Goal: Task Accomplishment & Management: Complete application form

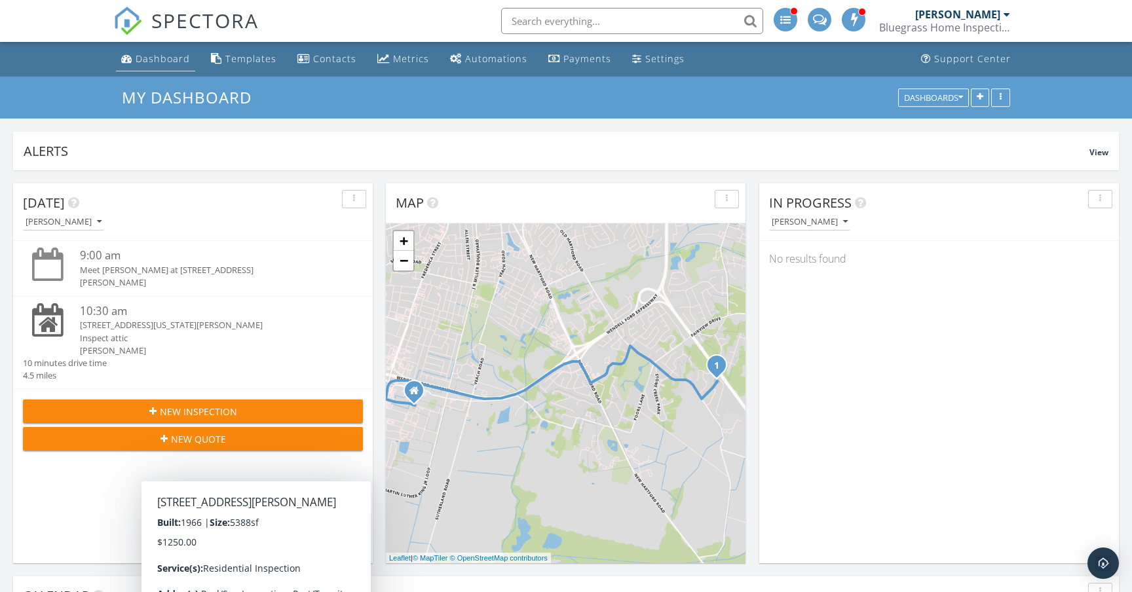
click at [166, 60] on div "Dashboard" at bounding box center [163, 58] width 54 height 12
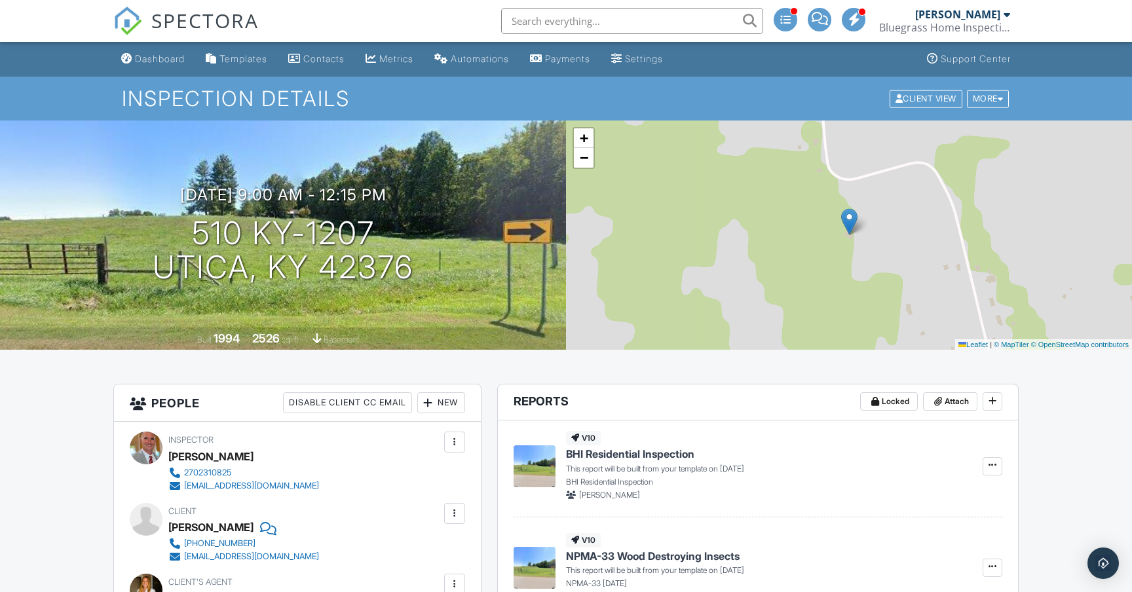
click at [483, 237] on div "09/30/2025 9:00 am - 12:15 pm 510 KY-1207 Utica, KY 42376" at bounding box center [283, 235] width 566 height 99
click at [440, 189] on div "09/30/2025 9:00 am - 12:15 pm 510 KY-1207 Utica, KY 42376" at bounding box center [283, 235] width 566 height 99
click at [561, 343] on div "Built 1994 2526 sq. ft. basement" at bounding box center [283, 339] width 566 height 23
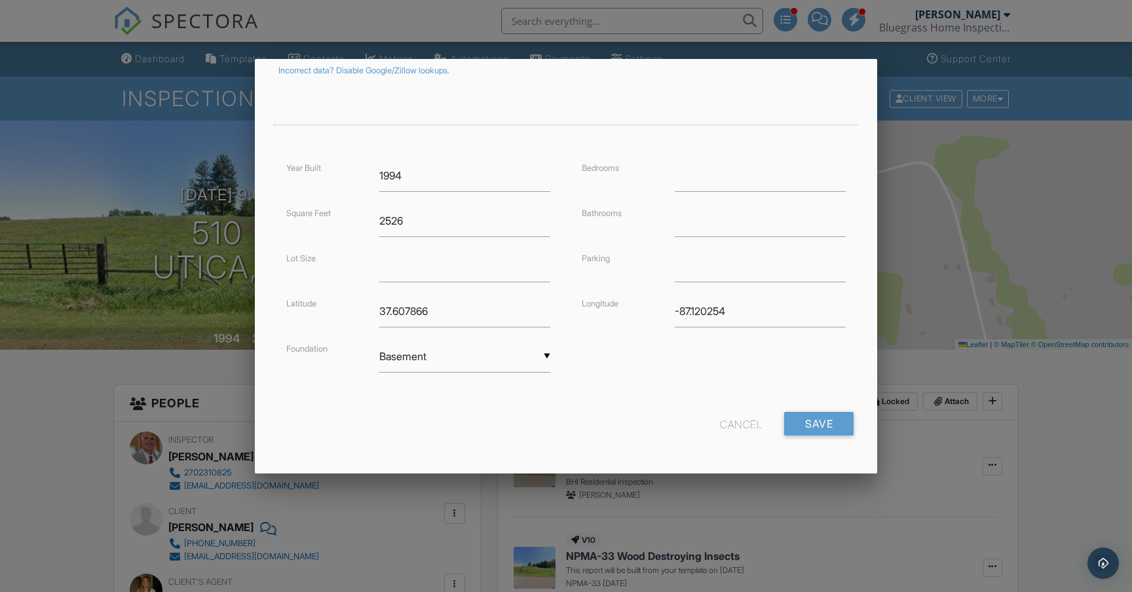
scroll to position [239, 0]
click at [732, 419] on div "Cancel" at bounding box center [741, 425] width 42 height 24
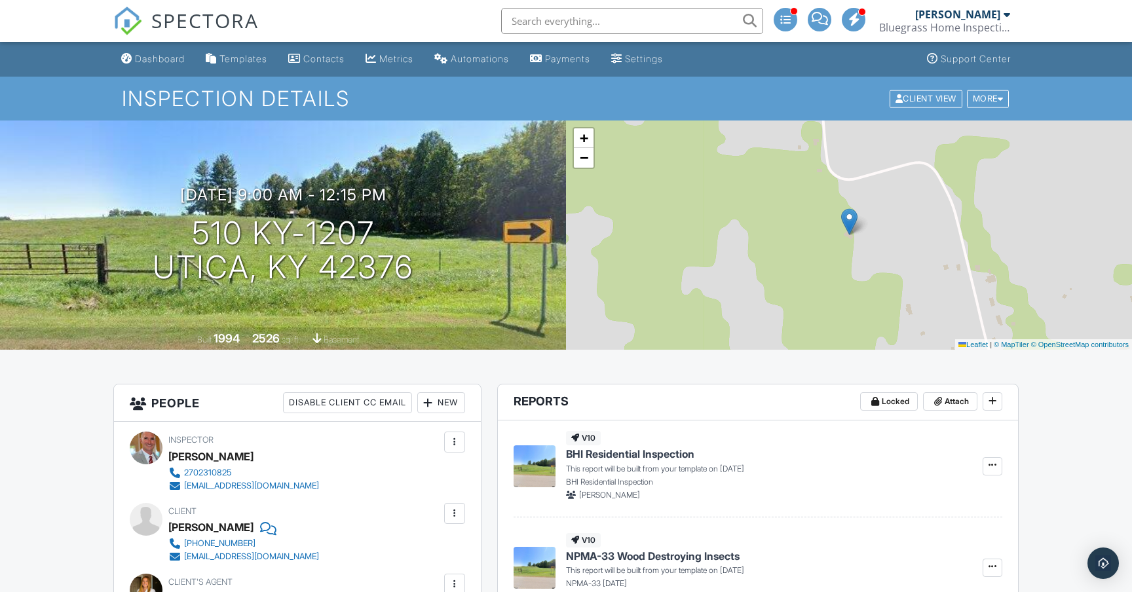
click at [73, 161] on div "09/30/2025 9:00 am - 12:15 pm 510 KY-1207 Utica, KY 42376 Built 1994 2526 sq. f…" at bounding box center [283, 235] width 566 height 229
click at [450, 341] on div "Built 1994 2526 sq. ft. basement" at bounding box center [283, 339] width 566 height 23
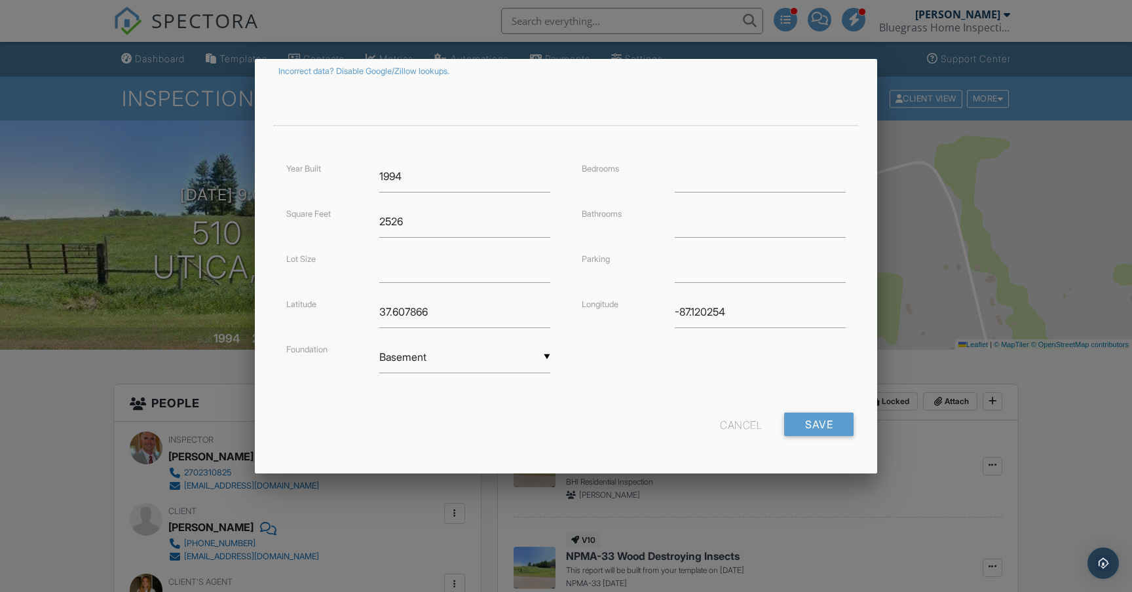
click at [738, 424] on div "Cancel" at bounding box center [741, 425] width 42 height 24
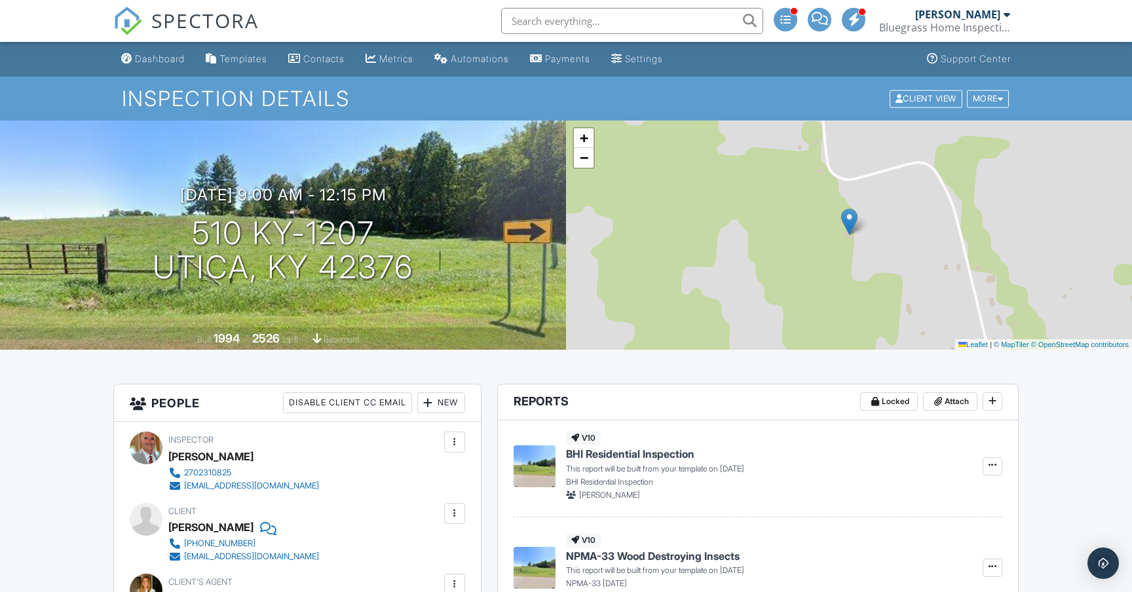
click at [86, 231] on div "09/30/2025 9:00 am - 12:15 pm 510 KY-1207 Utica, KY 42376" at bounding box center [283, 235] width 566 height 99
click at [592, 163] on link "−" at bounding box center [584, 158] width 20 height 20
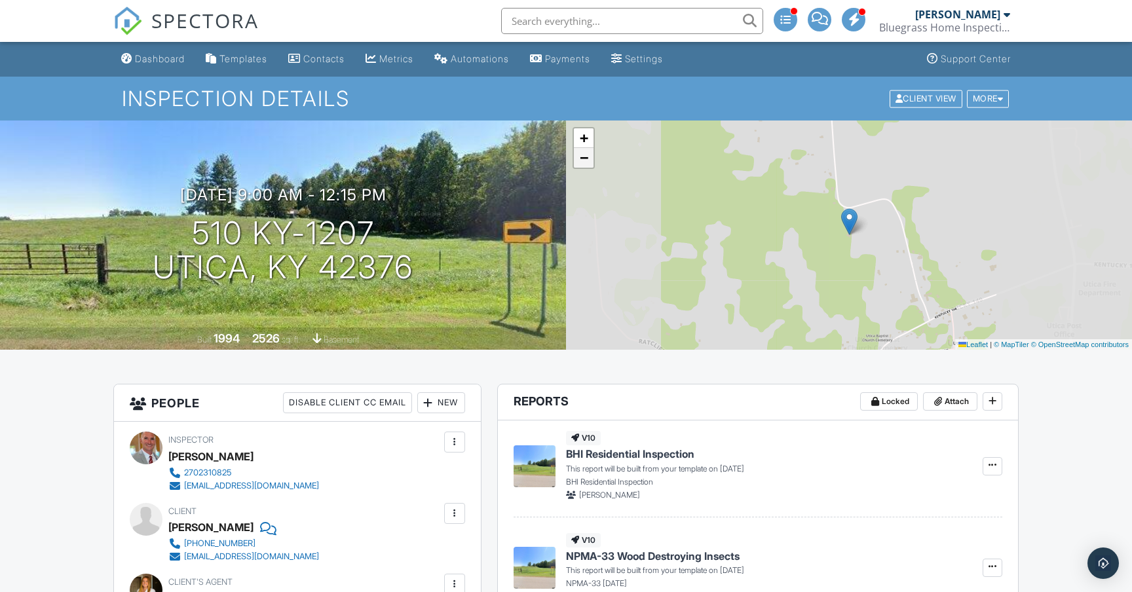
click at [592, 163] on link "−" at bounding box center [584, 158] width 20 height 20
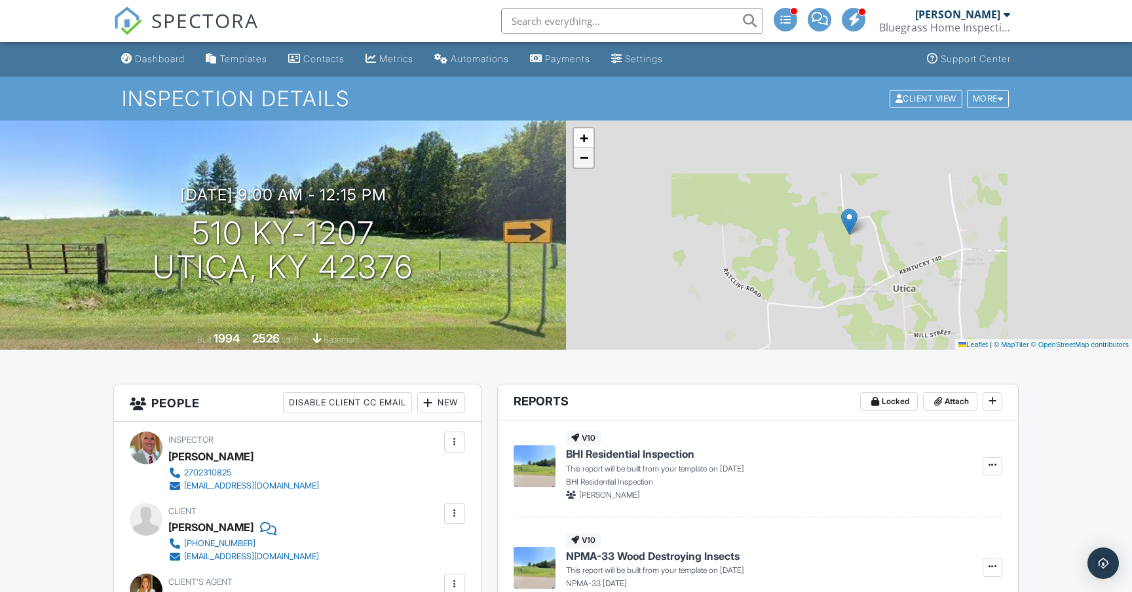
click at [592, 163] on link "−" at bounding box center [584, 158] width 20 height 20
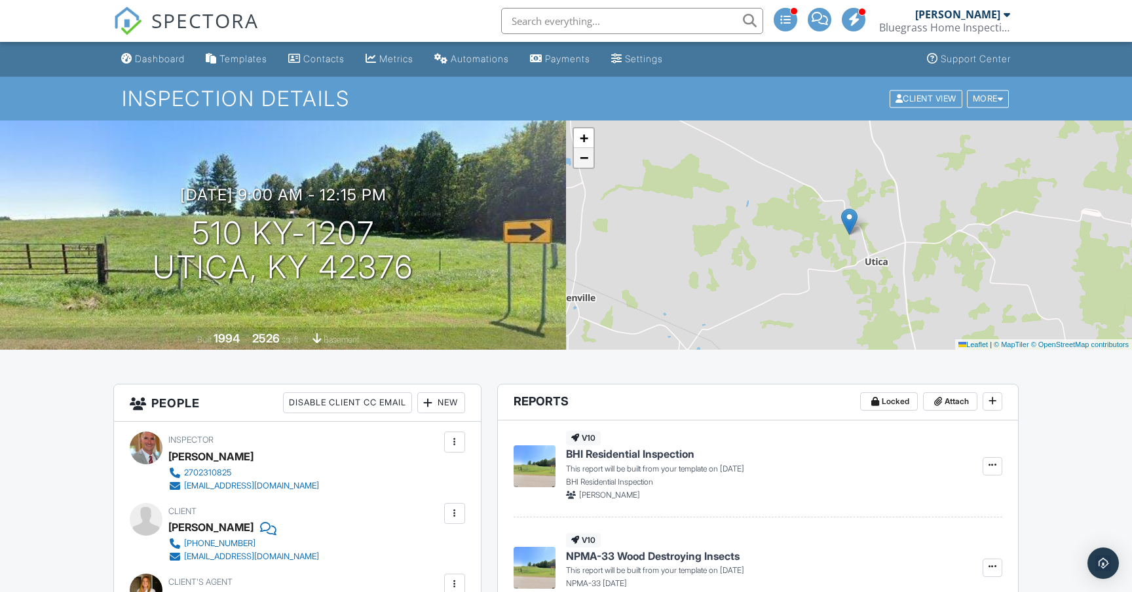
click at [592, 163] on link "−" at bounding box center [584, 158] width 20 height 20
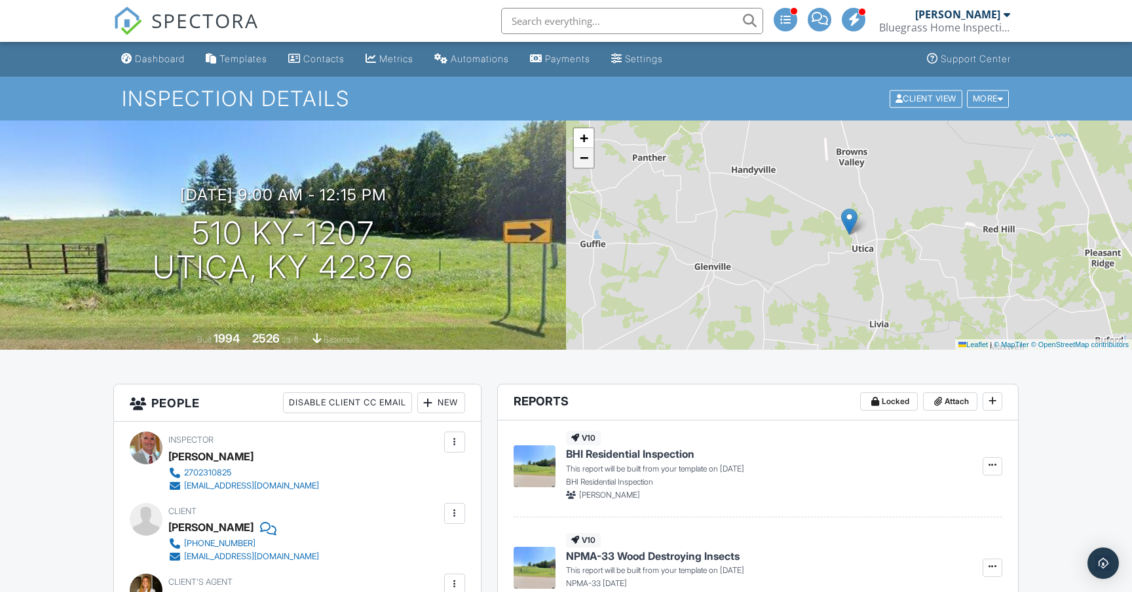
click at [592, 163] on link "−" at bounding box center [584, 158] width 20 height 20
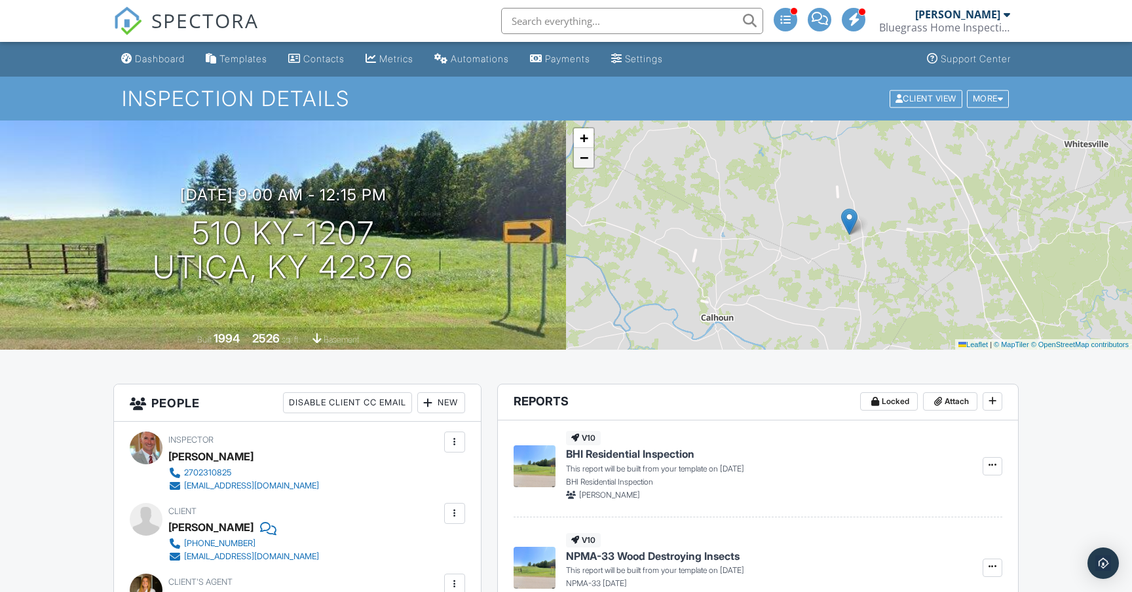
click at [592, 163] on link "−" at bounding box center [584, 158] width 20 height 20
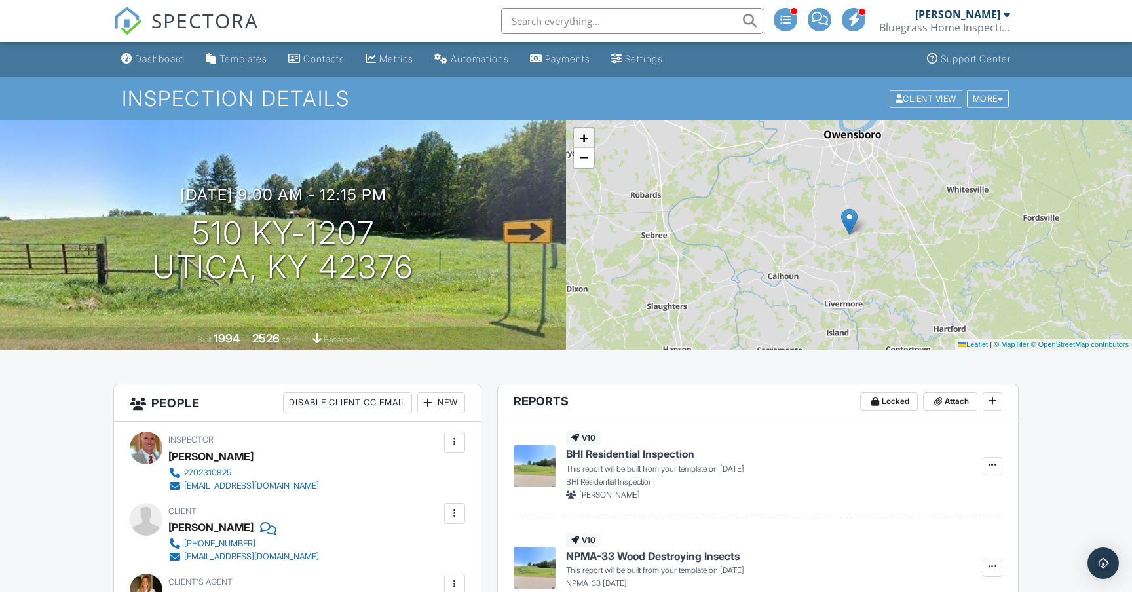
click at [584, 132] on span "+" at bounding box center [584, 138] width 9 height 16
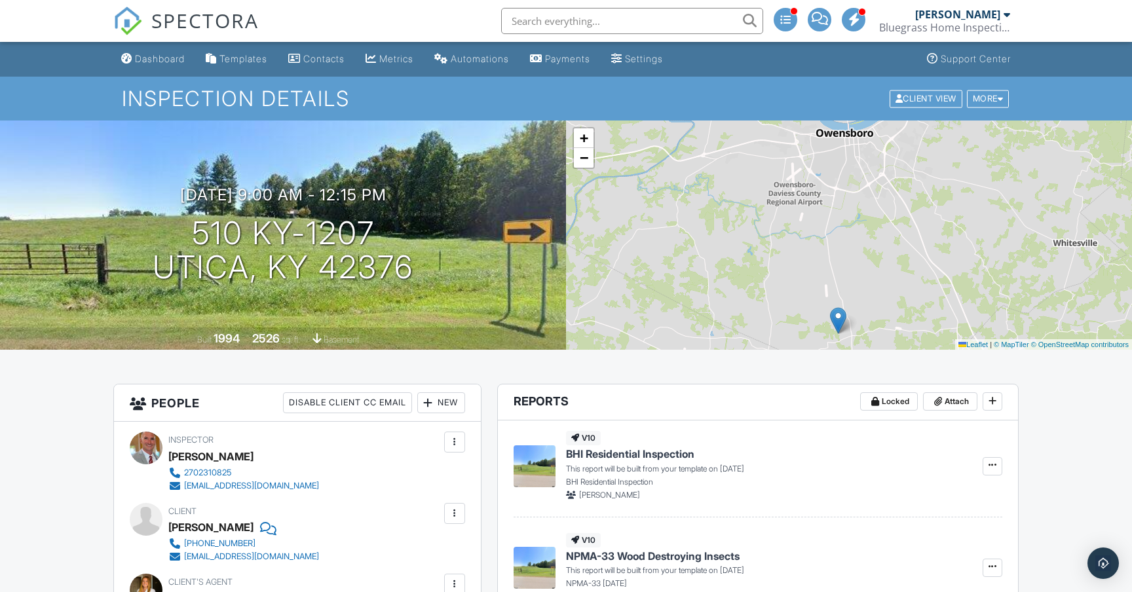
drag, startPoint x: 733, startPoint y: 163, endPoint x: 722, endPoint y: 262, distance: 99.6
click at [722, 262] on div "+ − Leaflet | © MapTiler © OpenStreetMap contributors" at bounding box center [849, 235] width 566 height 229
click at [584, 160] on span "−" at bounding box center [584, 157] width 9 height 16
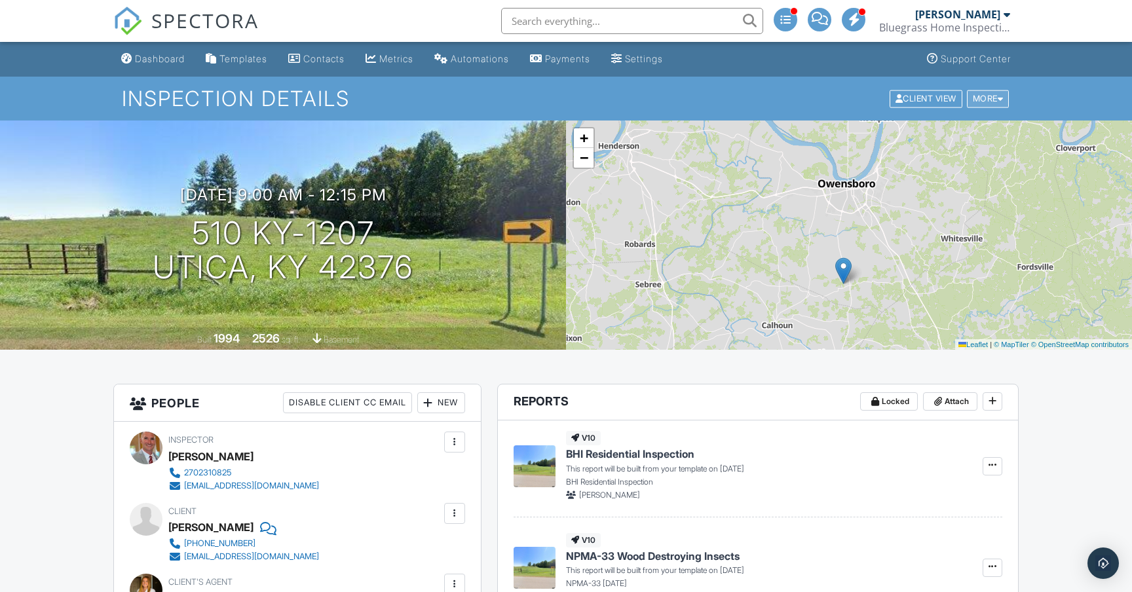
click at [993, 103] on div "More" at bounding box center [988, 99] width 43 height 18
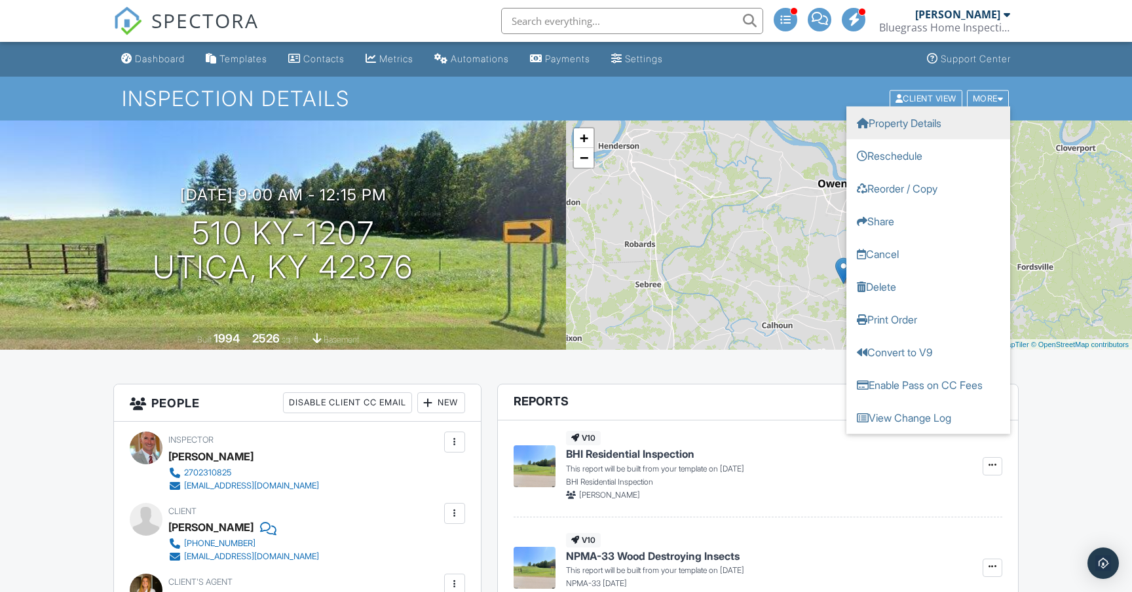
click at [962, 130] on link "Property Details" at bounding box center [929, 122] width 164 height 33
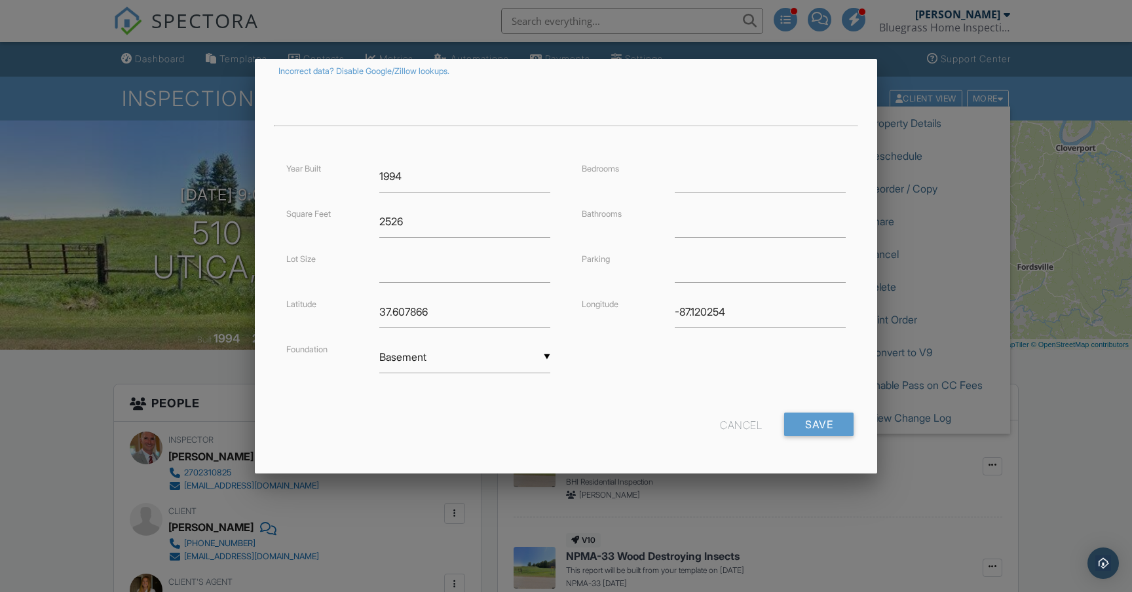
click at [748, 423] on div "Cancel" at bounding box center [741, 425] width 42 height 24
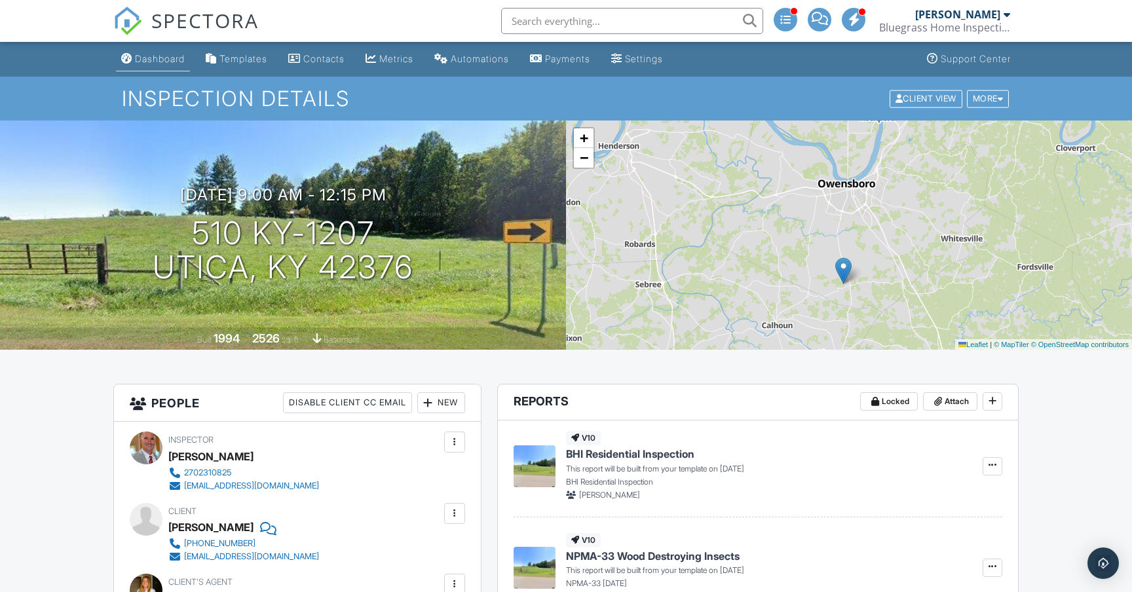
click at [161, 58] on div "Dashboard" at bounding box center [160, 58] width 50 height 11
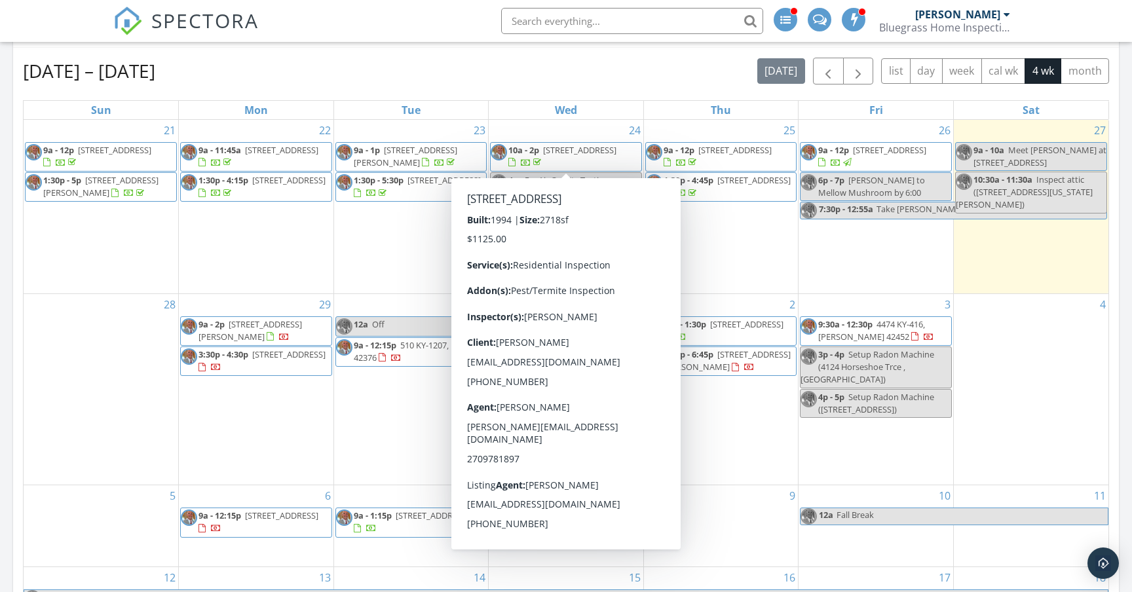
scroll to position [569, 0]
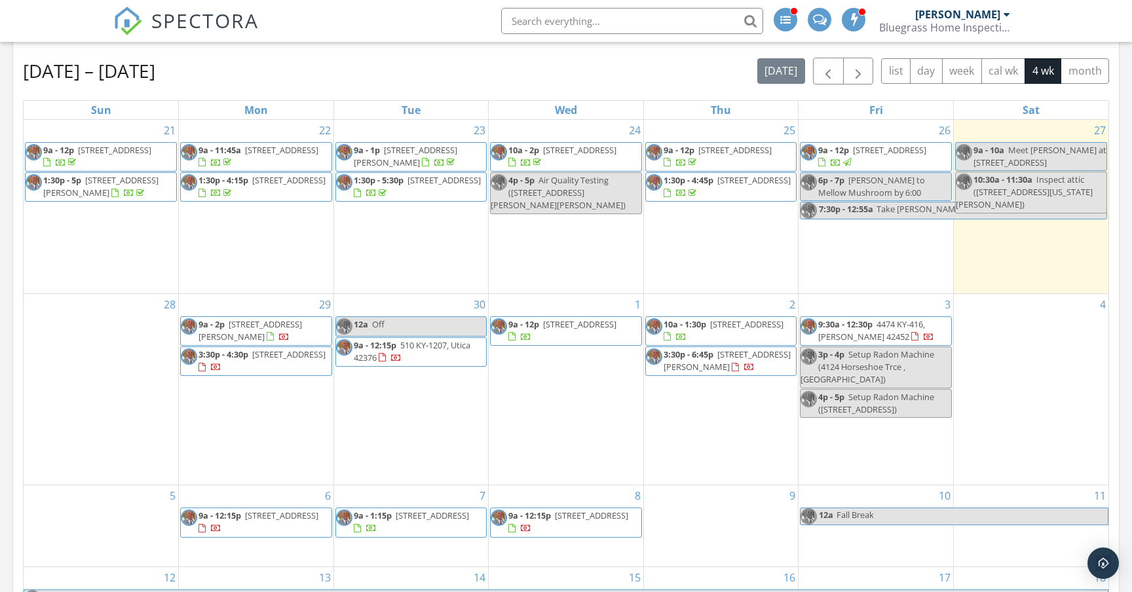
click at [436, 316] on link "12a Off" at bounding box center [411, 326] width 152 height 20
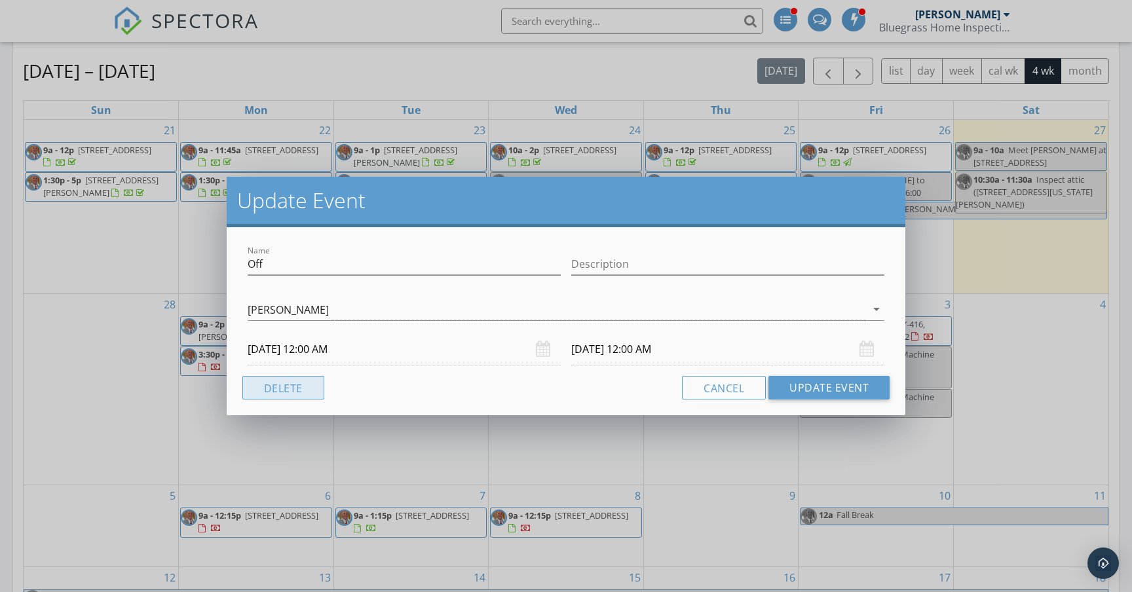
click at [294, 391] on button "Delete" at bounding box center [283, 388] width 82 height 24
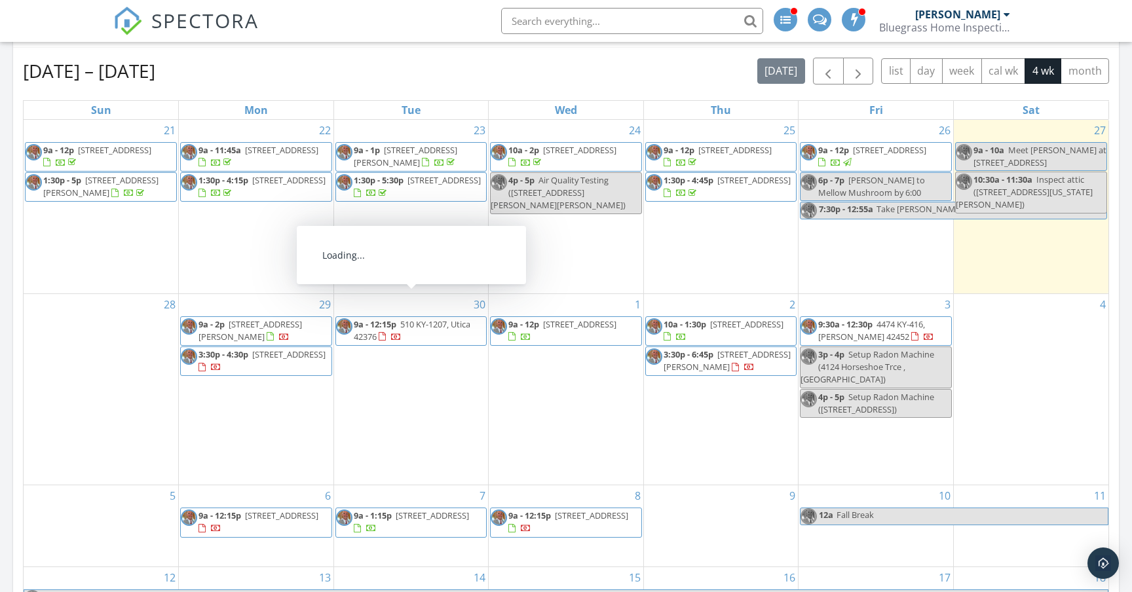
click at [451, 318] on span "9a - 12:15p 510 KY-1207, Utica 42376" at bounding box center [411, 331] width 151 height 26
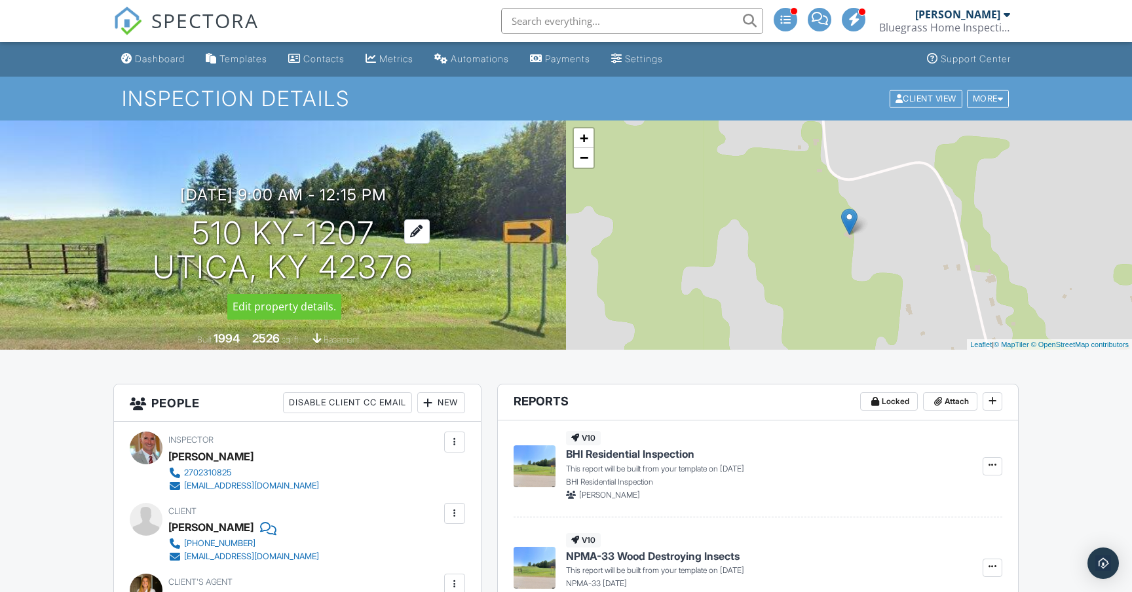
drag, startPoint x: 427, startPoint y: 269, endPoint x: 198, endPoint y: 236, distance: 231.8
click at [198, 236] on div "09/30/2025 9:00 am - 12:15 pm 510 KY-1207 Utica, KY 42376" at bounding box center [283, 235] width 566 height 99
click at [166, 62] on div "Dashboard" at bounding box center [160, 58] width 50 height 11
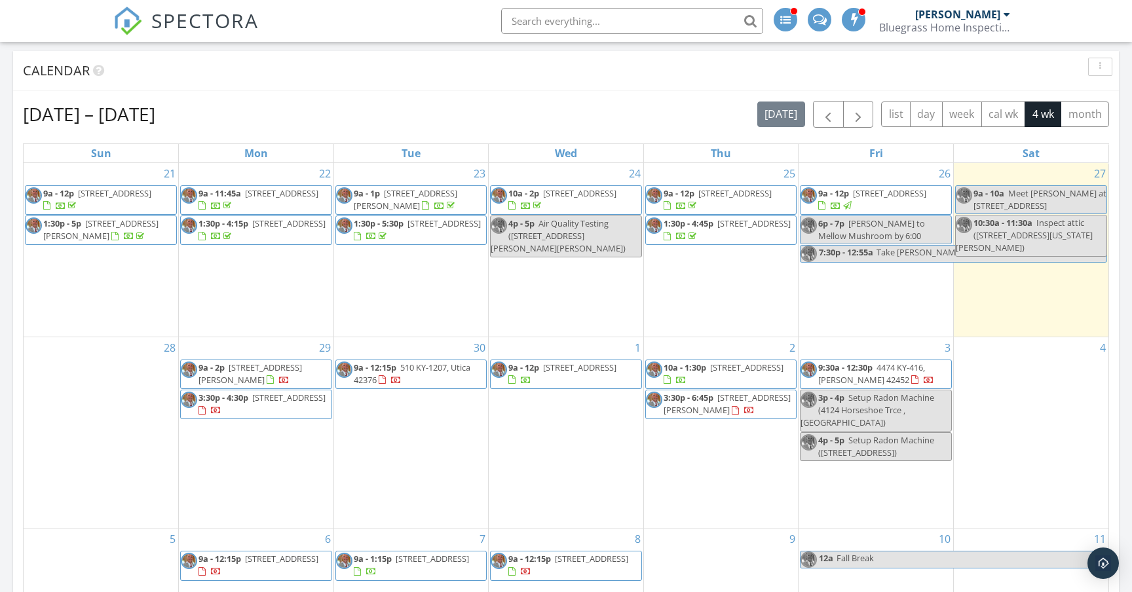
scroll to position [550, 0]
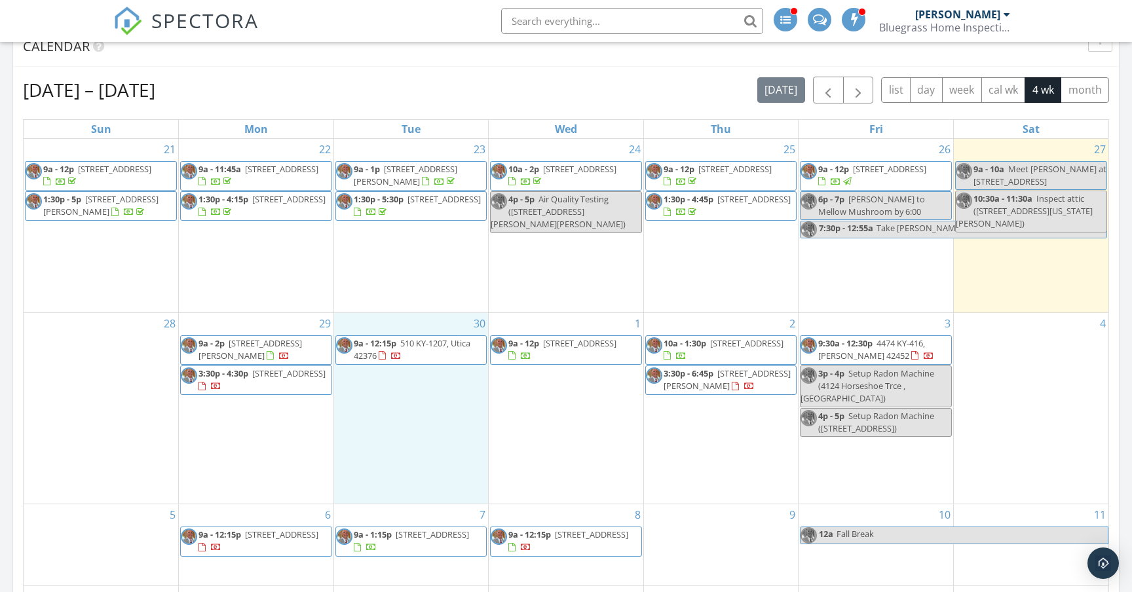
click at [435, 412] on div "30 9a - 12:15p 510 KY-1207, Utica 42376" at bounding box center [411, 408] width 155 height 191
click at [420, 360] on link "Inspection" at bounding box center [409, 357] width 67 height 21
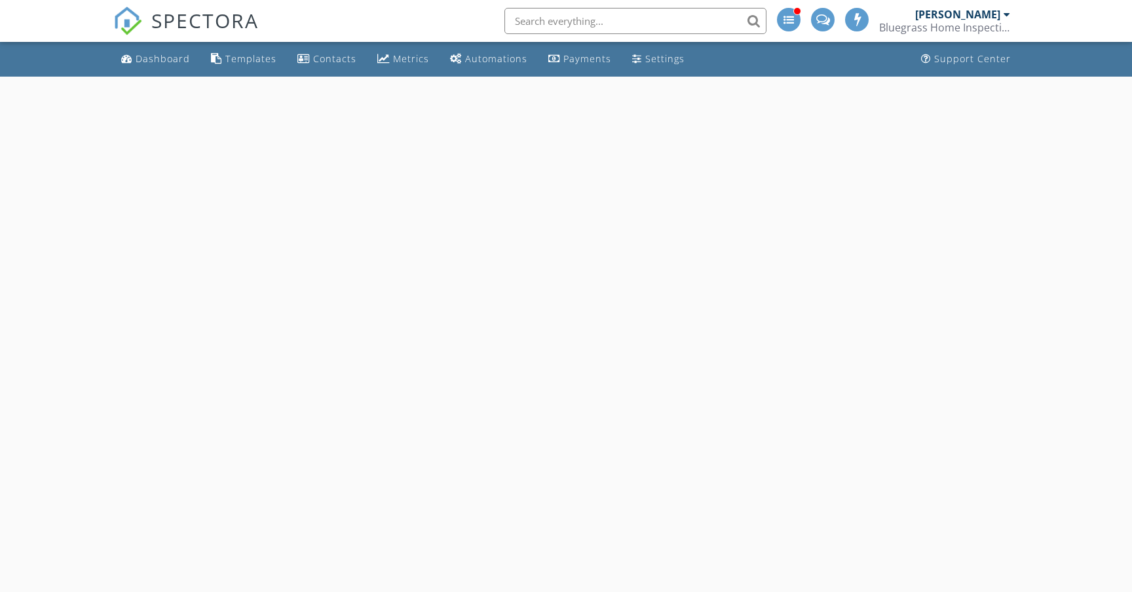
select select "8"
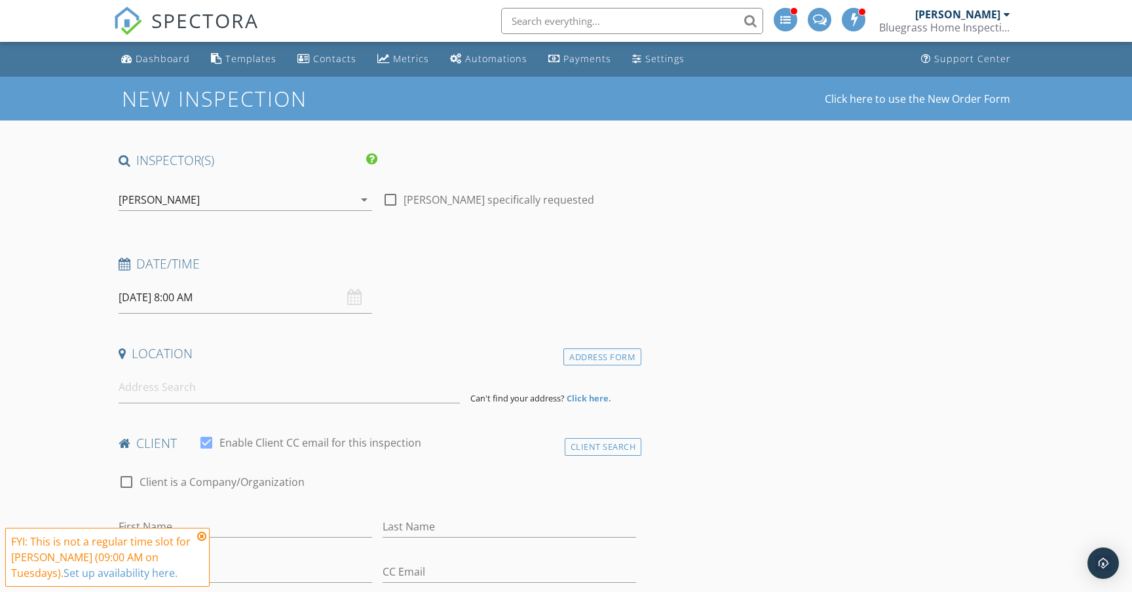
click at [267, 300] on input "[DATE] 8:00 AM" at bounding box center [246, 298] width 254 height 32
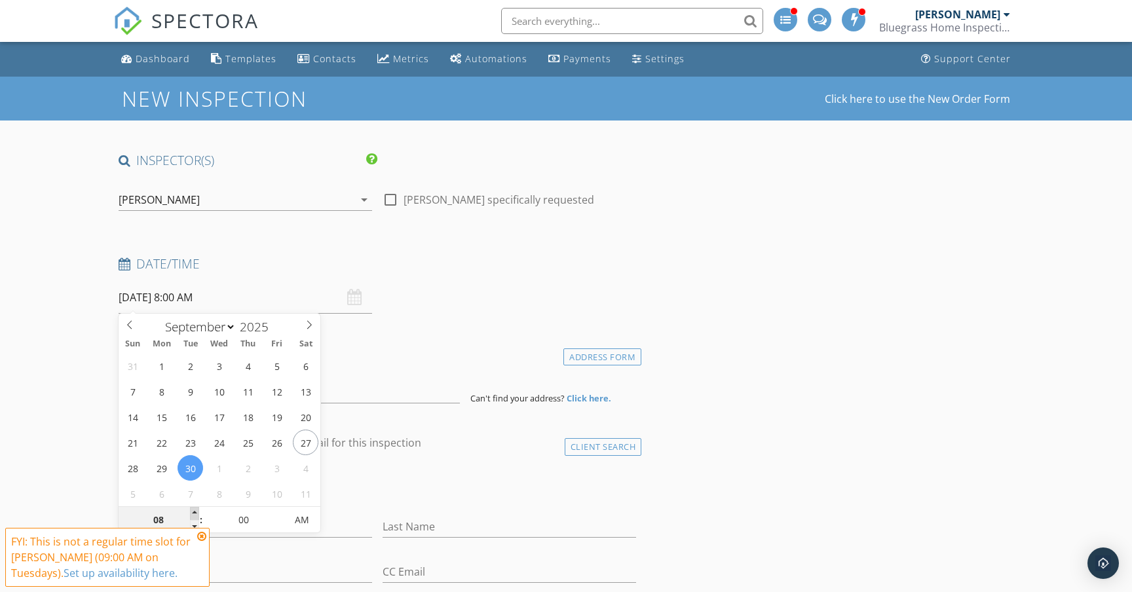
type input "09"
type input "[DATE] 9:00 AM"
click at [197, 512] on span at bounding box center [194, 513] width 9 height 13
type input "10"
type input "[DATE] 10:00 AM"
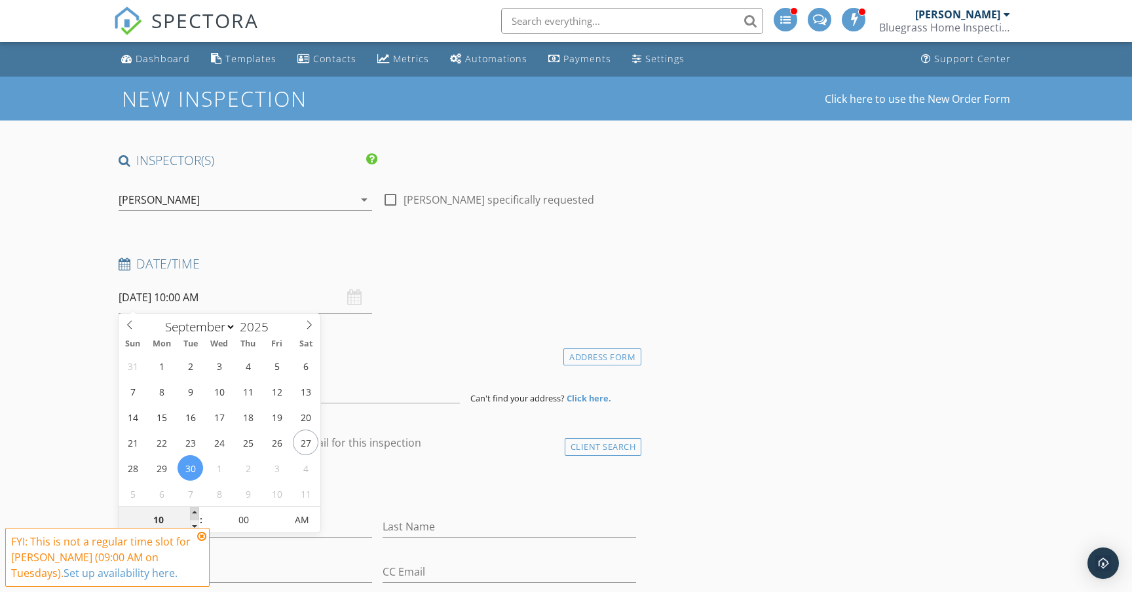
click at [197, 512] on span at bounding box center [194, 513] width 9 height 13
type input "11"
type input "[DATE] 11:00 AM"
click at [197, 512] on span at bounding box center [194, 513] width 9 height 13
type input "12"
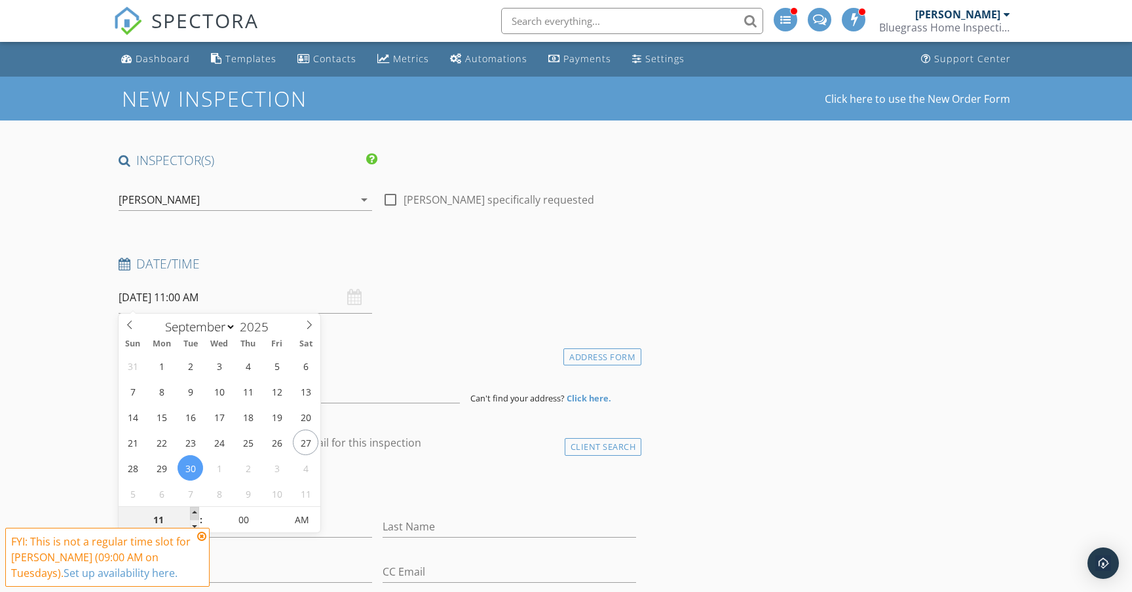
type input "09/30/2025 12:00 PM"
click at [197, 512] on span at bounding box center [194, 513] width 9 height 13
type input "01"
type input "09/30/2025 1:00 PM"
click at [197, 512] on span at bounding box center [194, 513] width 9 height 13
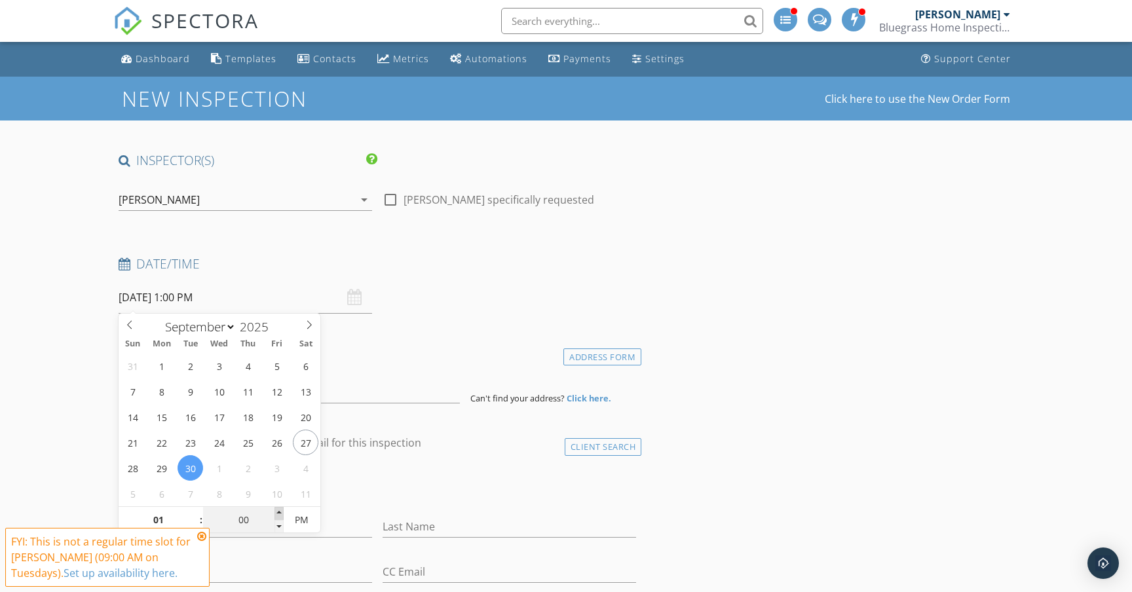
type input "05"
type input "09/30/2025 1:05 PM"
click at [281, 510] on span at bounding box center [279, 513] width 9 height 13
type input "10"
type input "09/30/2025 1:10 PM"
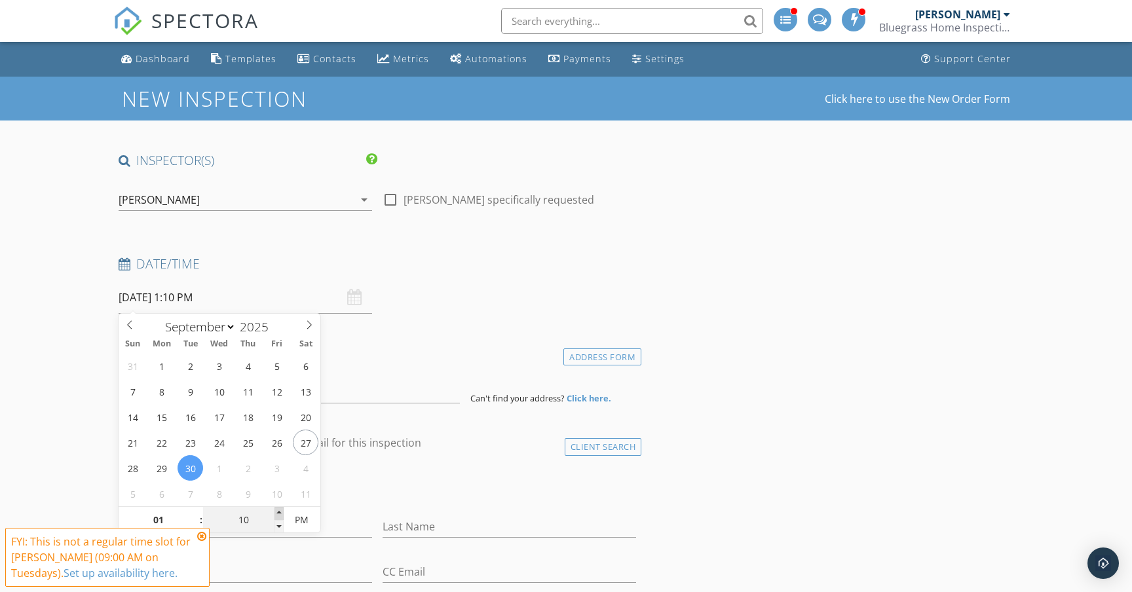
click at [281, 510] on span at bounding box center [279, 513] width 9 height 13
type input "15"
type input "09/30/2025 1:15 PM"
click at [281, 510] on span at bounding box center [279, 513] width 9 height 13
type input "20"
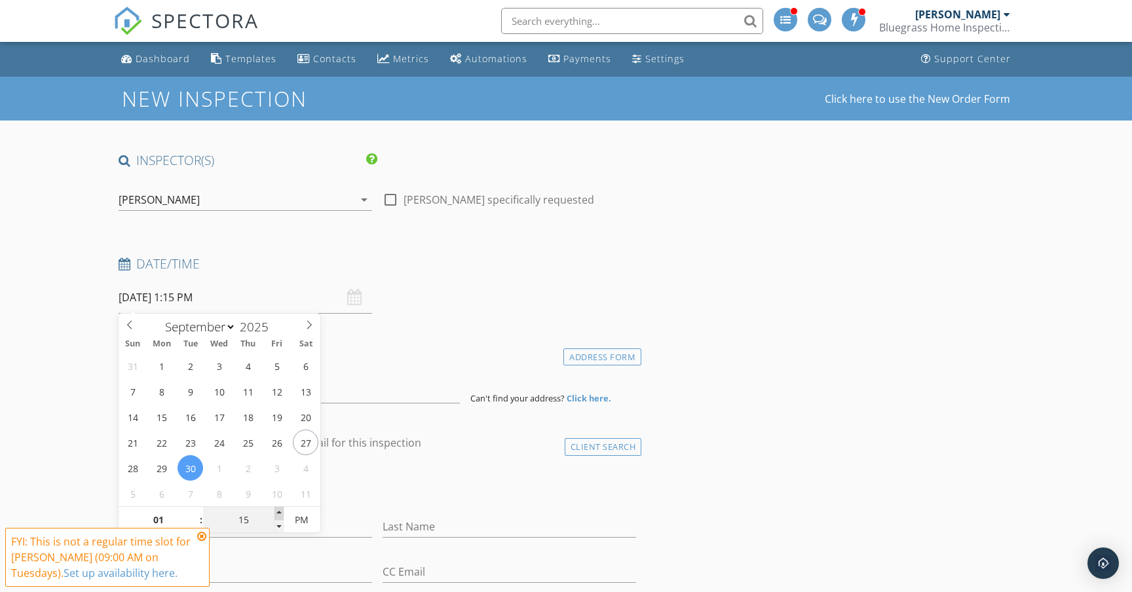
type input "09/30/2025 1:20 PM"
click at [281, 510] on span at bounding box center [279, 513] width 9 height 13
type input "25"
type input "09/30/2025 1:25 PM"
click at [281, 510] on span at bounding box center [279, 513] width 9 height 13
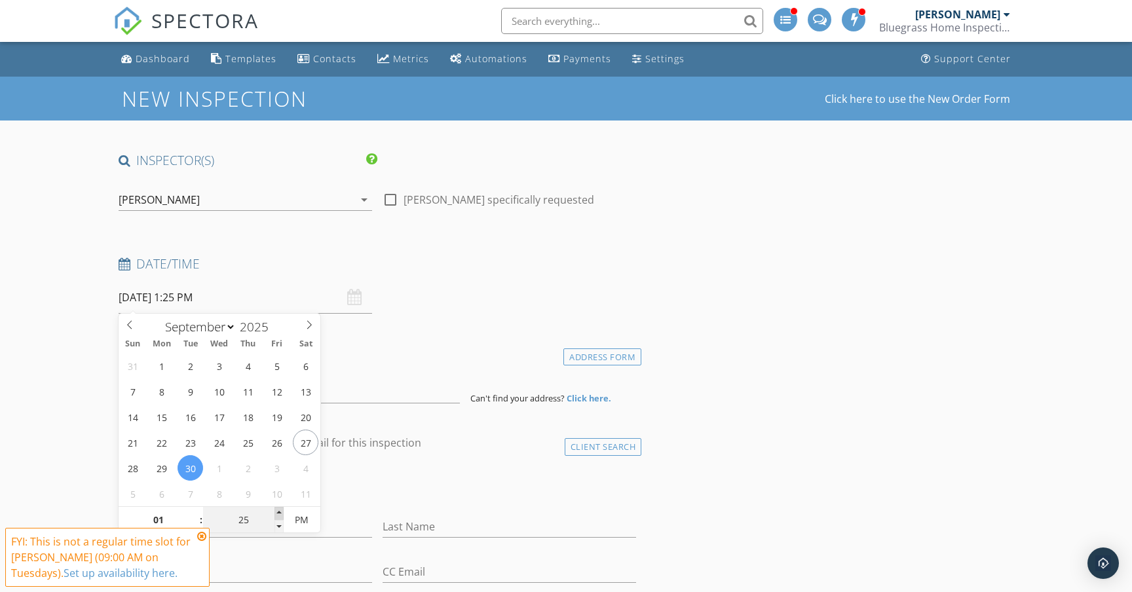
type input "30"
type input "[DATE] 1:30 PM"
click at [281, 510] on span at bounding box center [279, 513] width 9 height 13
click at [512, 263] on h4 "Date/Time" at bounding box center [378, 264] width 518 height 17
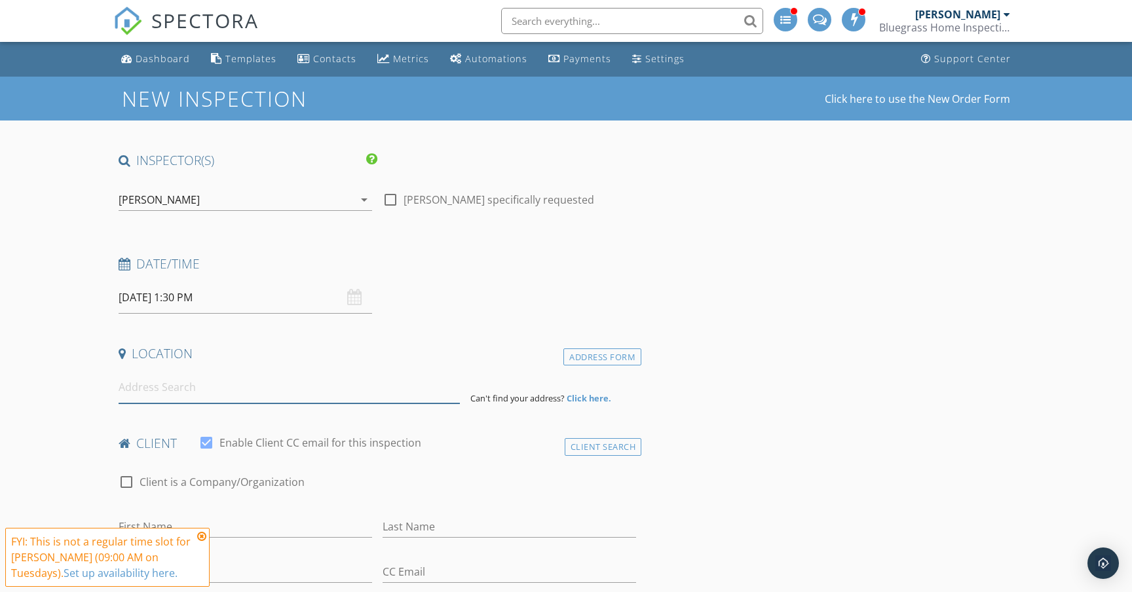
click at [208, 389] on input at bounding box center [290, 388] width 342 height 32
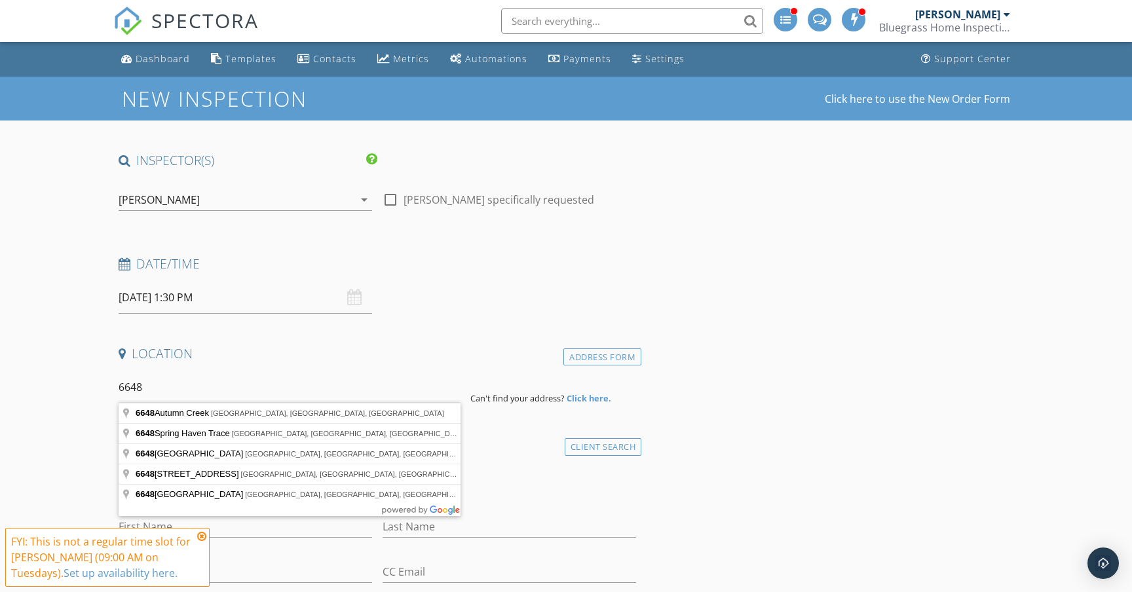
type input "6648 Spring Haven Trace, Owensboro, KY, USA"
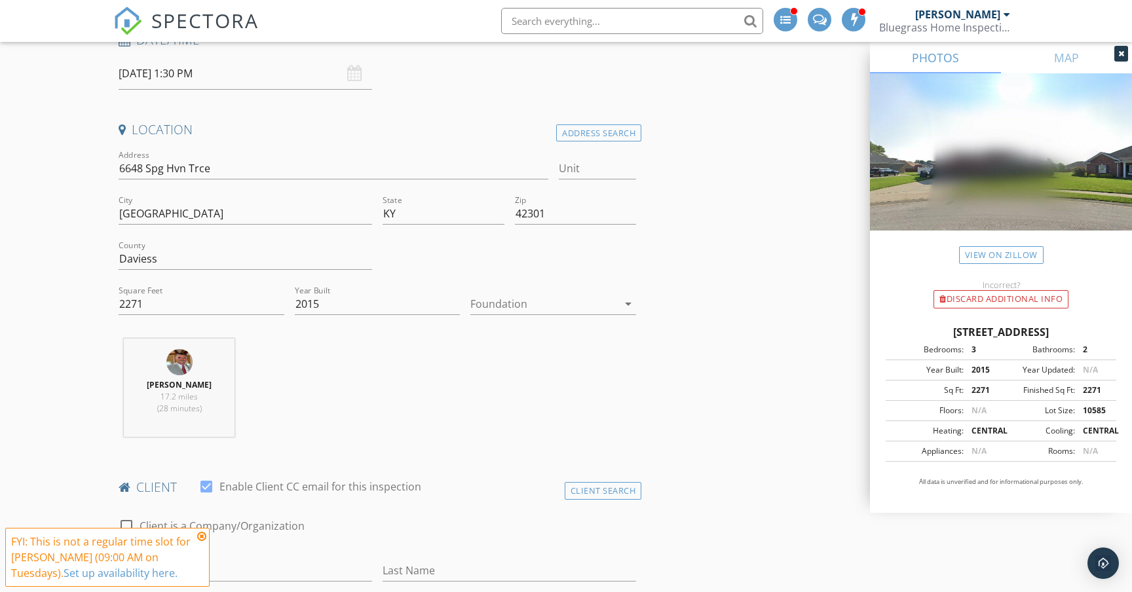
scroll to position [224, 0]
click at [980, 256] on link "View on Zillow" at bounding box center [1001, 255] width 85 height 18
drag, startPoint x: 215, startPoint y: 168, endPoint x: 107, endPoint y: 167, distance: 107.5
click at [496, 307] on div at bounding box center [543, 304] width 147 height 21
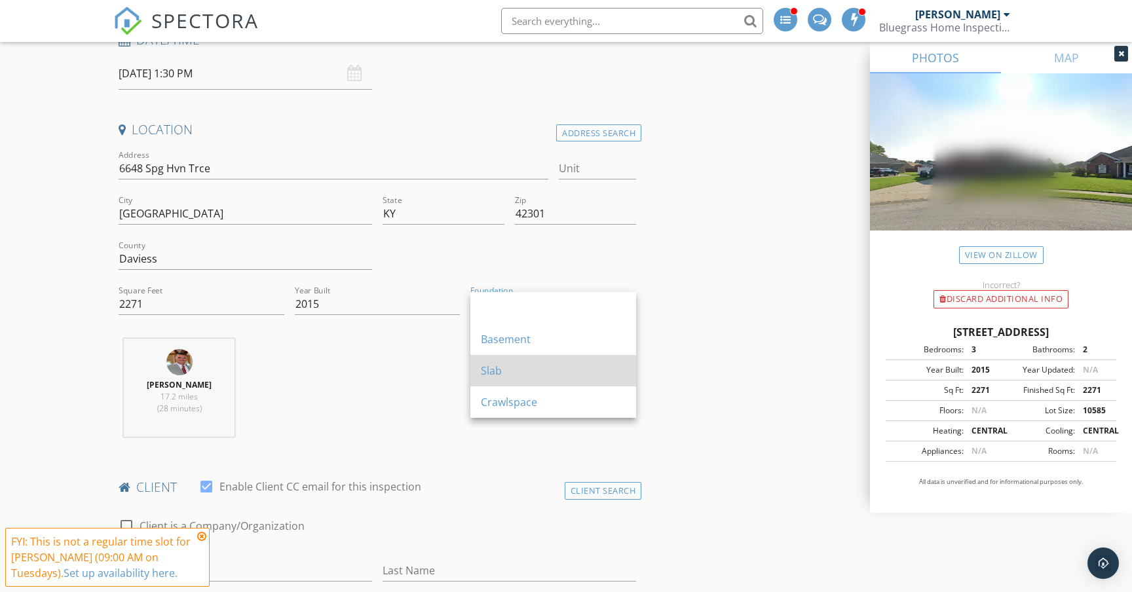
click at [498, 367] on div "Slab" at bounding box center [553, 371] width 145 height 16
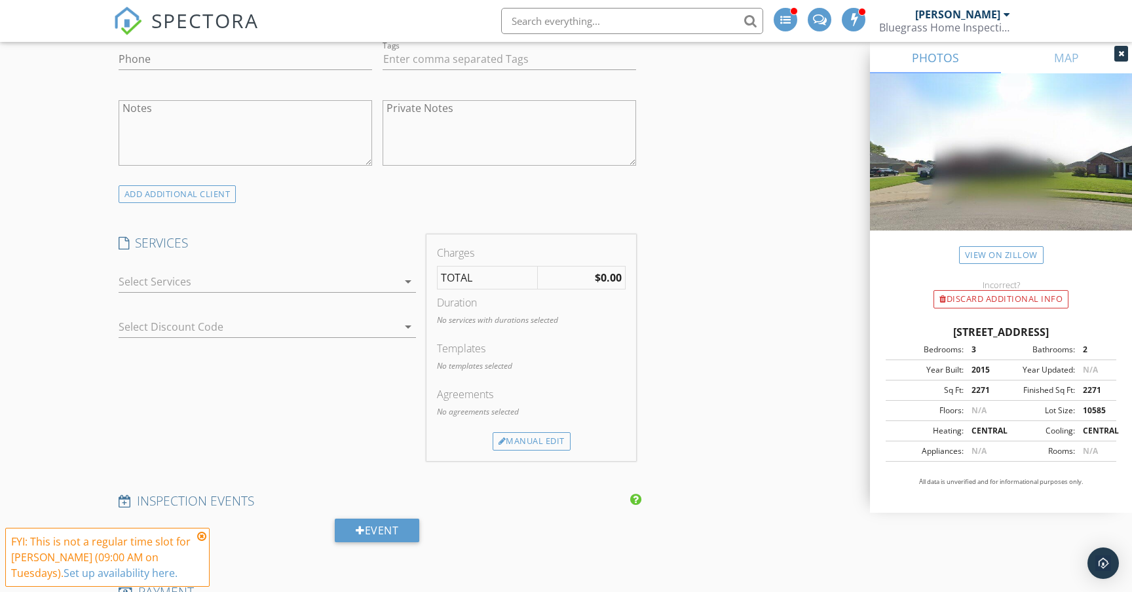
scroll to position [840, 0]
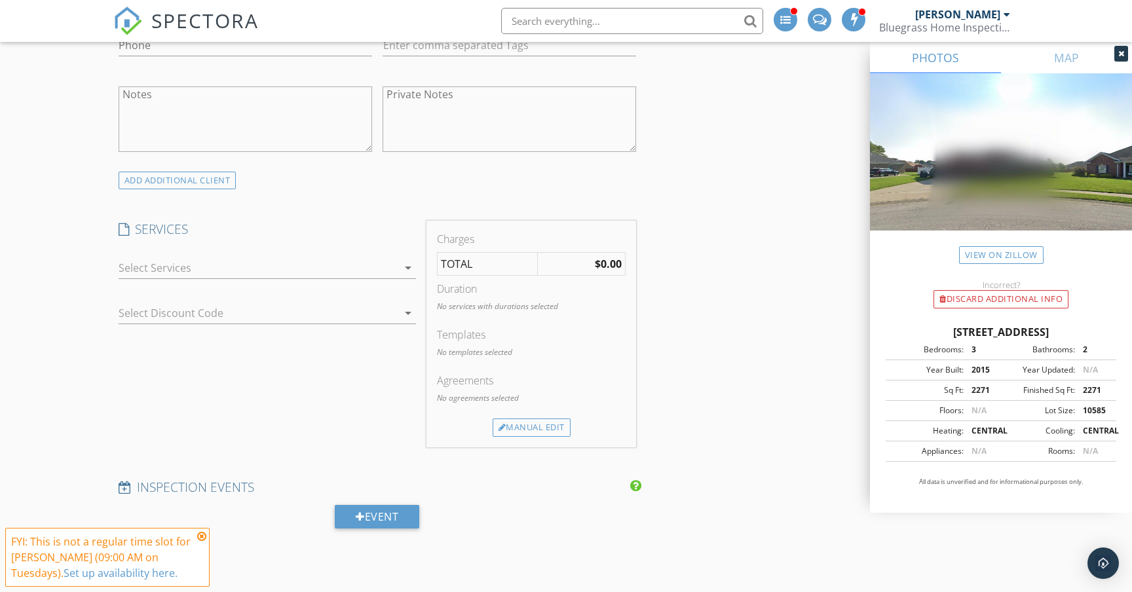
click at [329, 267] on div at bounding box center [258, 268] width 279 height 21
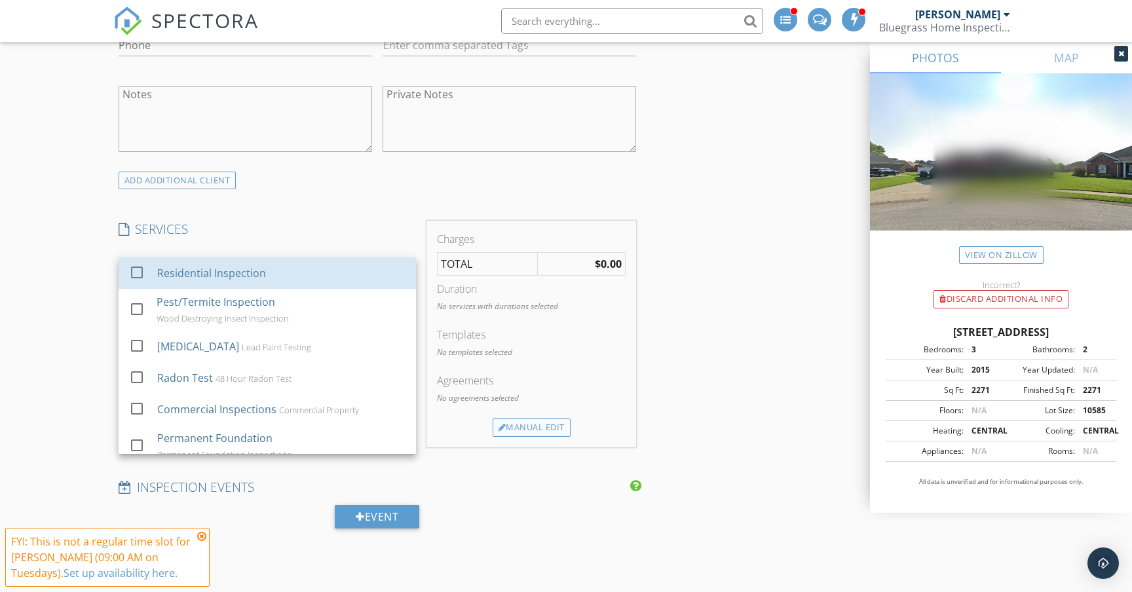
click at [329, 267] on div "Residential Inspection" at bounding box center [281, 273] width 248 height 26
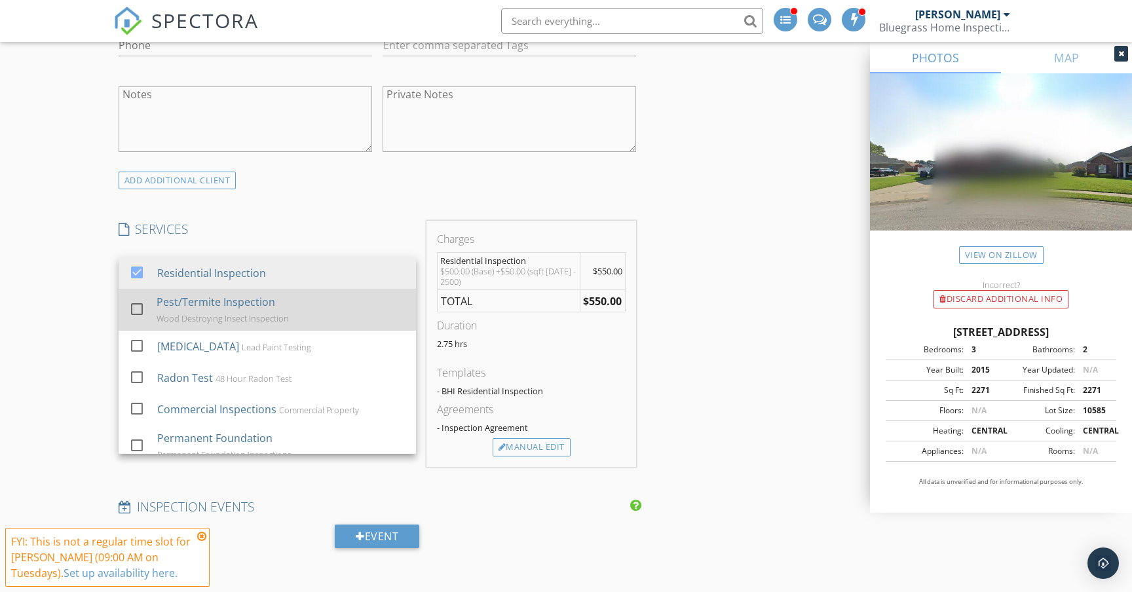
click at [324, 293] on div "Pest/Termite Inspection Wood Destroying Insect Inspection" at bounding box center [281, 310] width 249 height 42
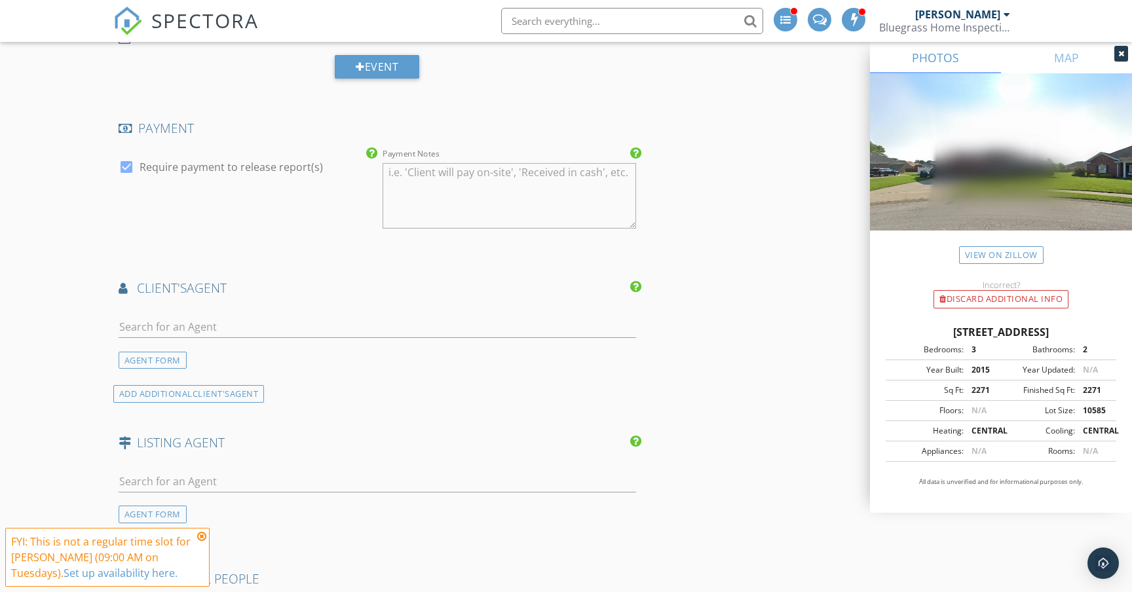
scroll to position [1366, 0]
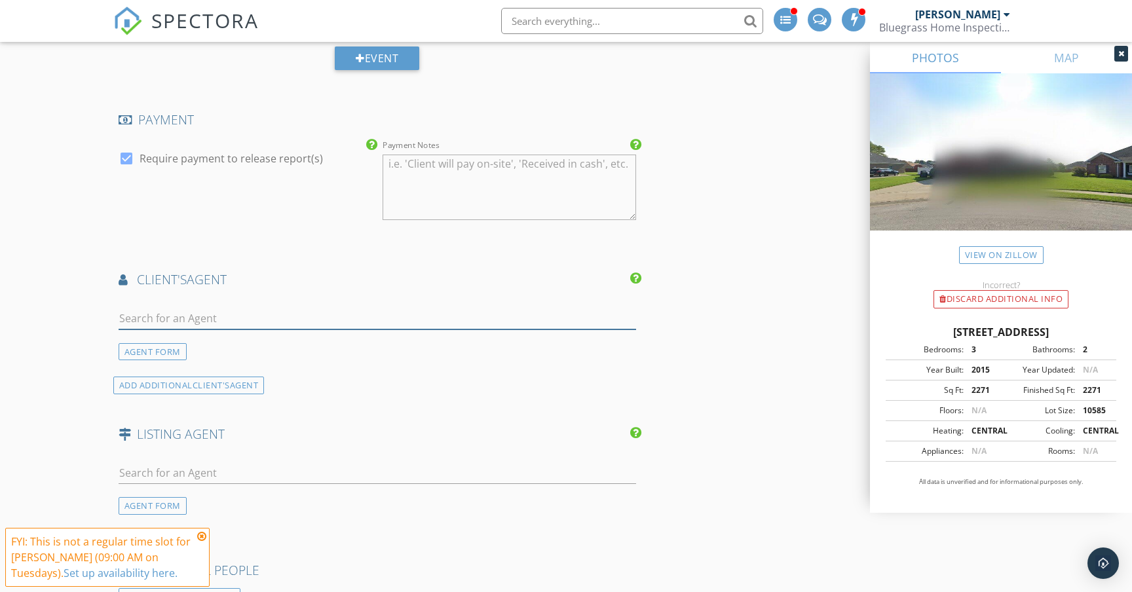
click at [314, 319] on input "text" at bounding box center [378, 319] width 518 height 22
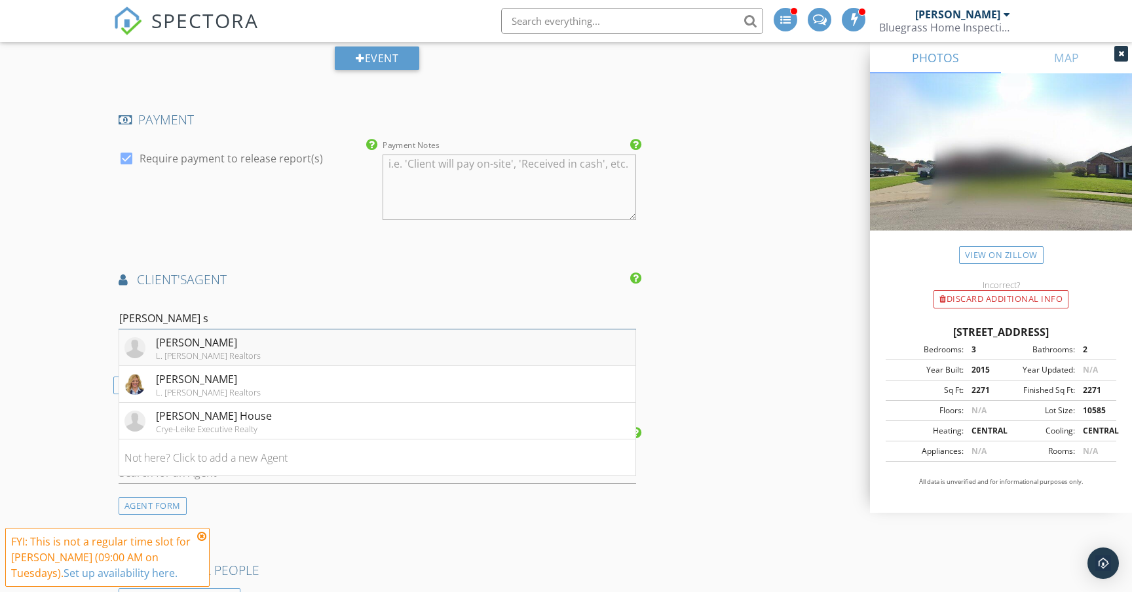
type input "Stacy s"
click at [340, 339] on li "Stacy Sturgeon L. Steve Castlen Realtors" at bounding box center [377, 348] width 516 height 37
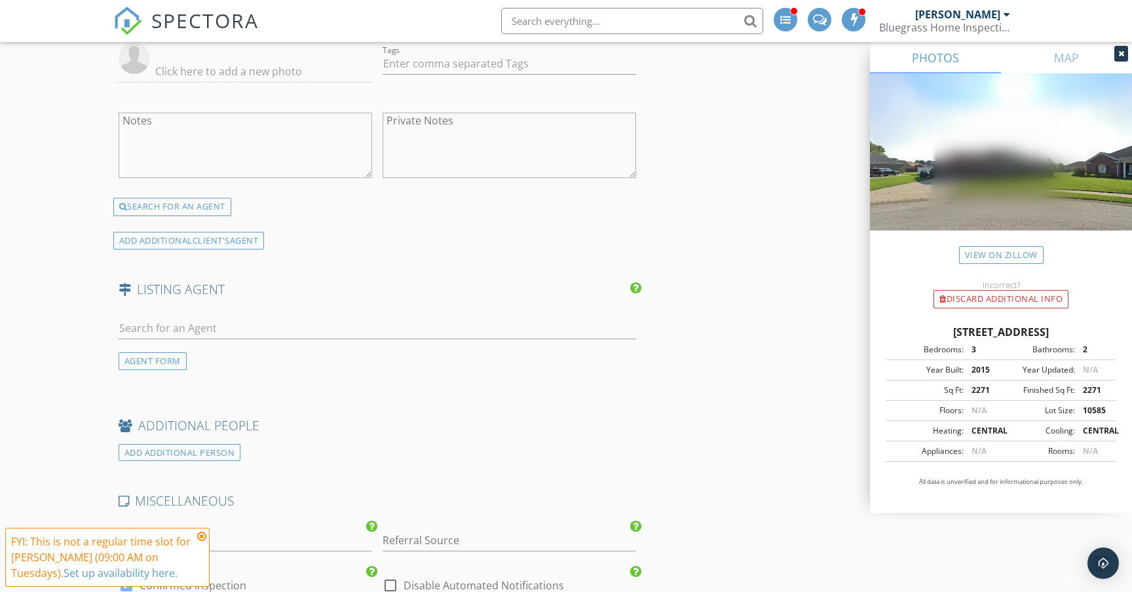
scroll to position [1760, 0]
click at [358, 326] on input "text" at bounding box center [378, 329] width 518 height 22
type input "Olivia"
click at [358, 354] on li "Olivia Randolph BHG Realty" at bounding box center [377, 357] width 516 height 37
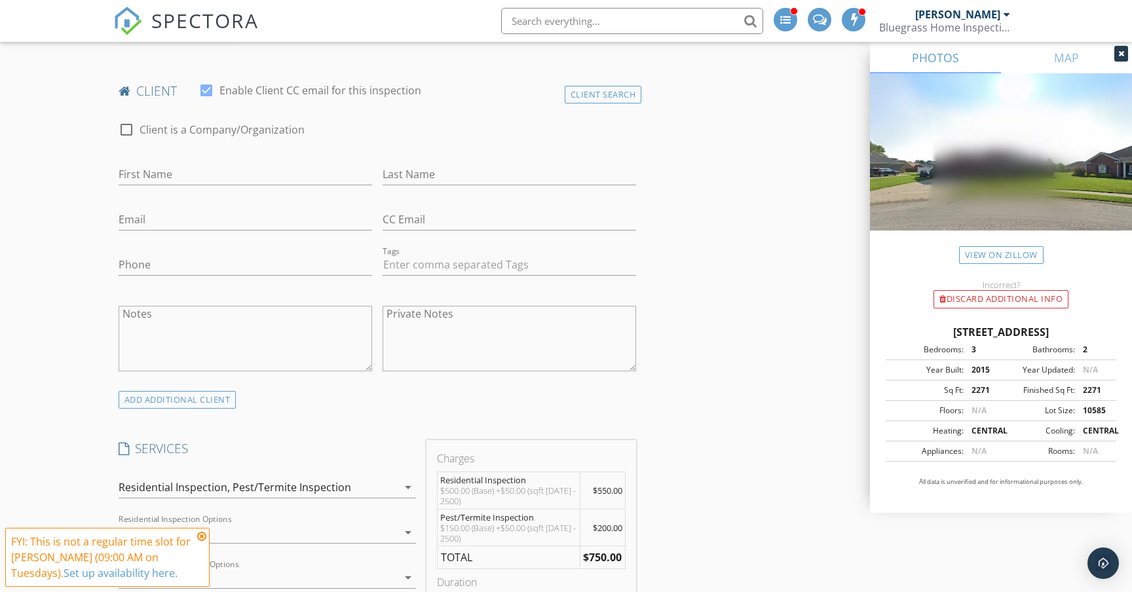
scroll to position [594, 0]
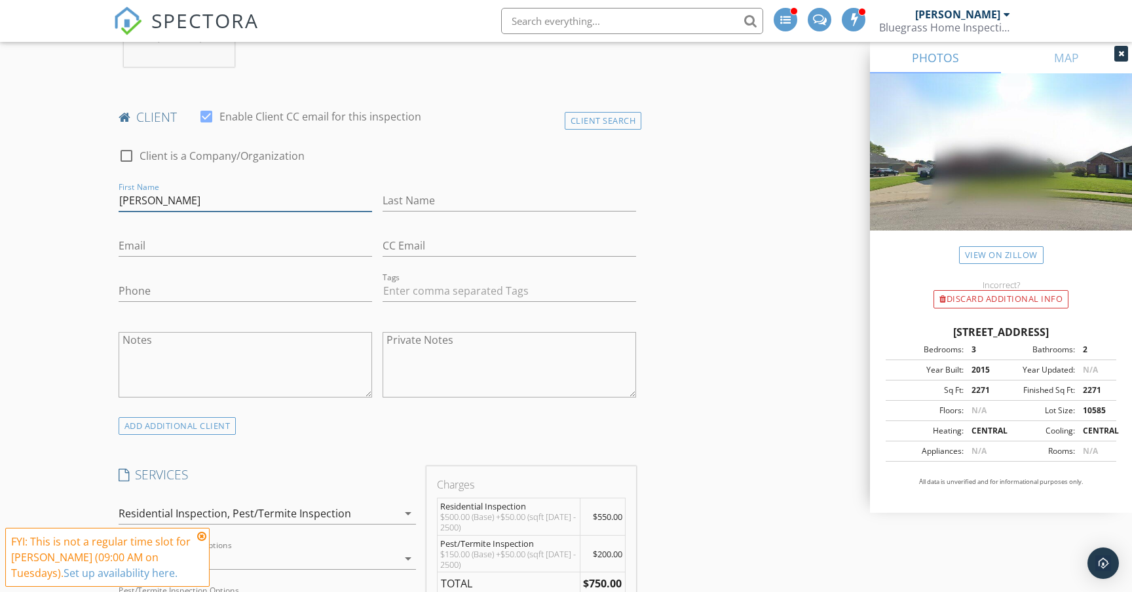
type input "[PERSON_NAME]"
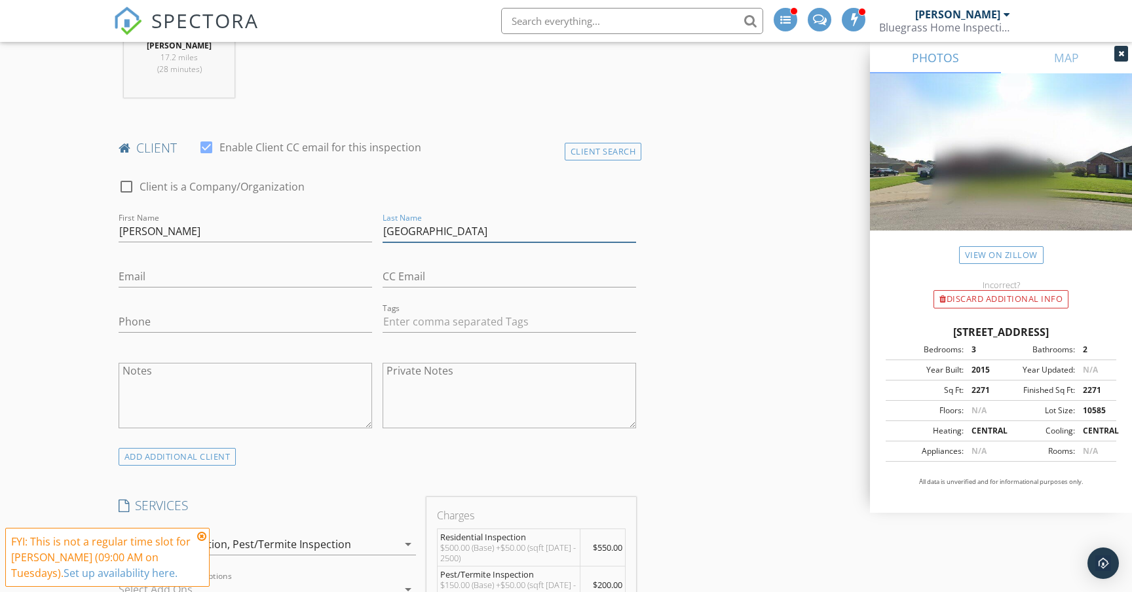
scroll to position [569, 0]
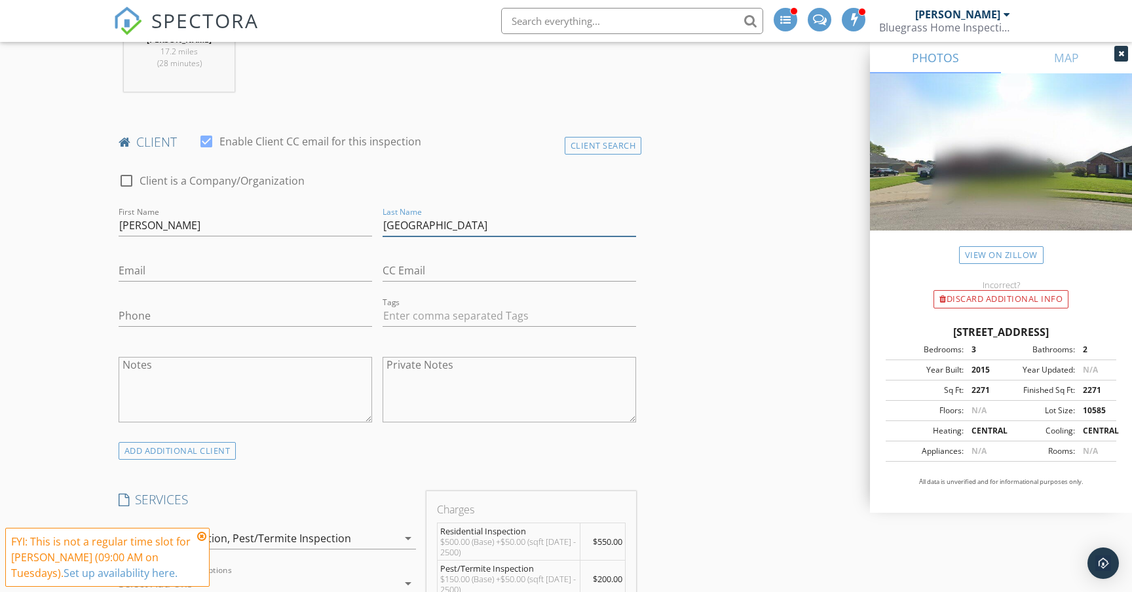
type input "[GEOGRAPHIC_DATA]"
type input "[EMAIL_ADDRESS][DOMAIN_NAME]"
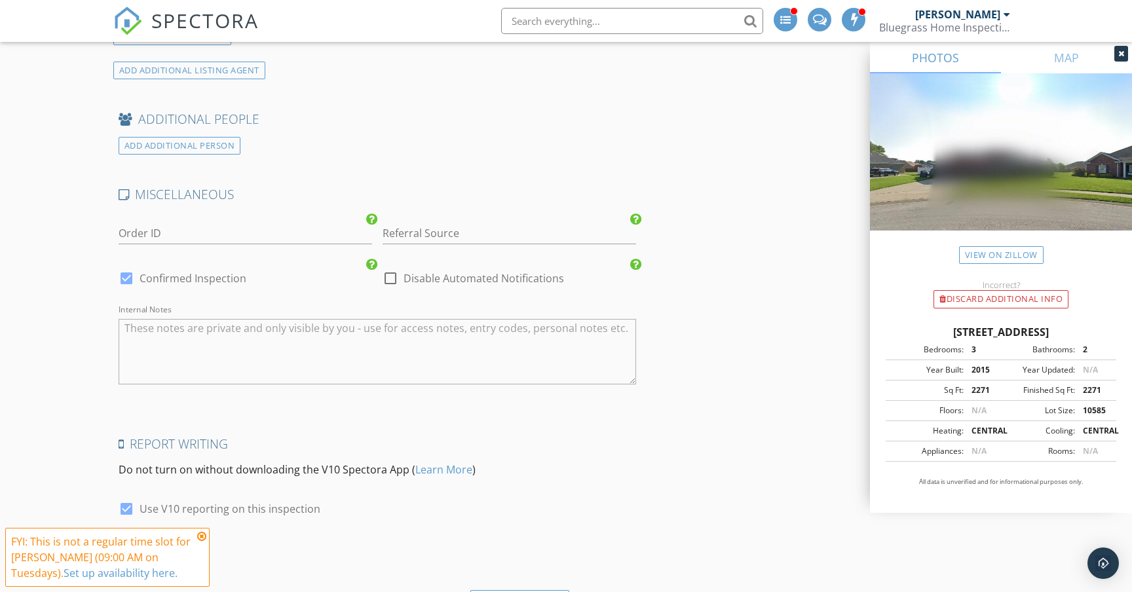
scroll to position [2339, 0]
type input "[PHONE_NUMBER]"
click at [202, 538] on icon at bounding box center [201, 536] width 9 height 10
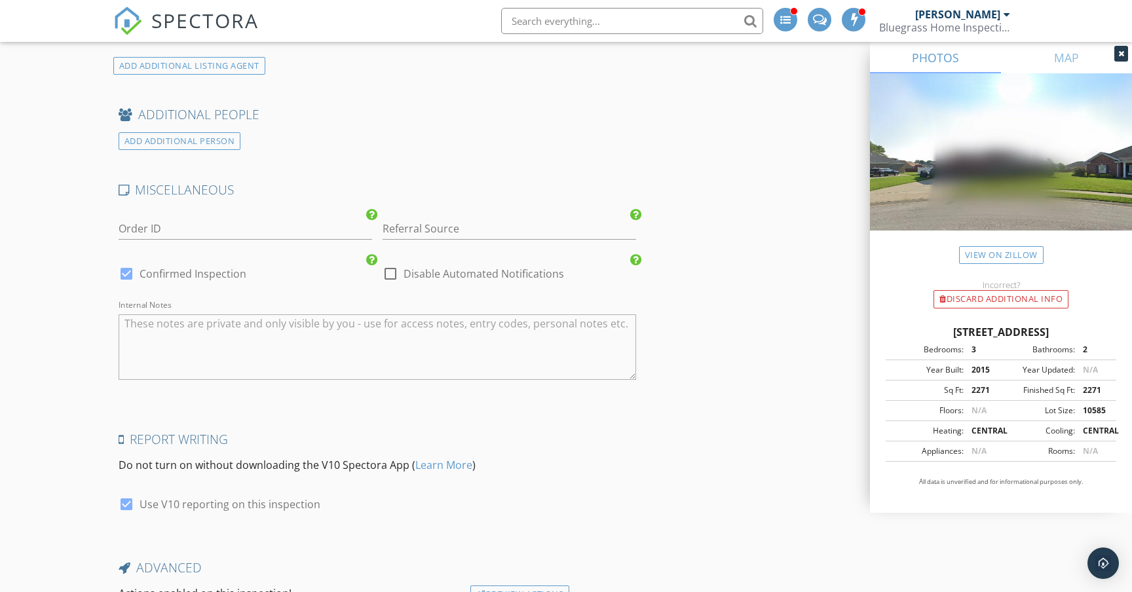
click at [200, 337] on textarea "Internal Notes" at bounding box center [378, 348] width 518 height 66
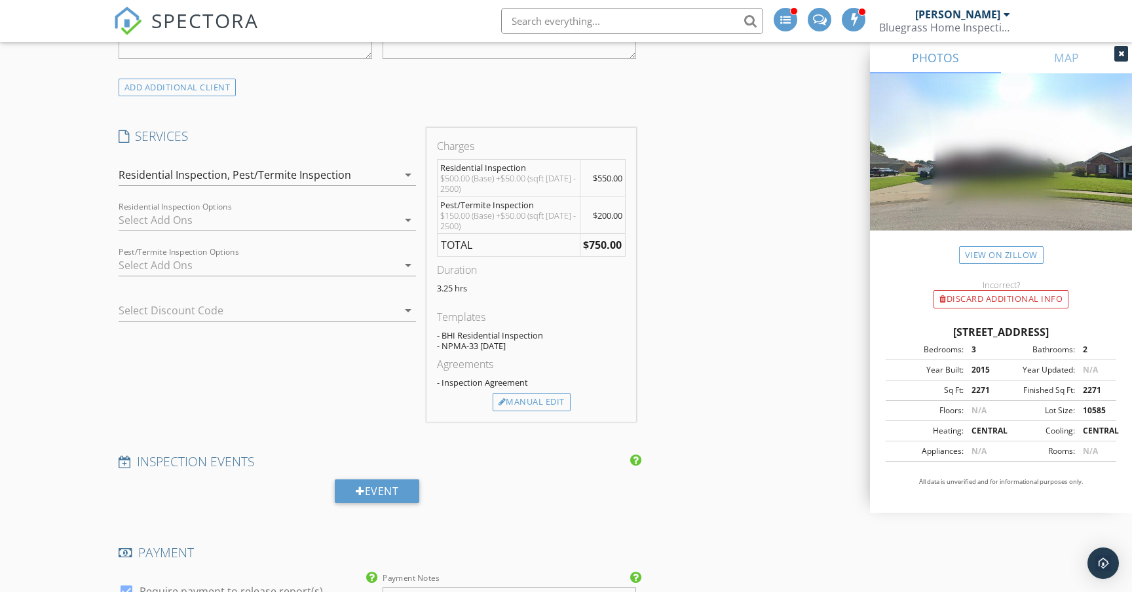
scroll to position [913, 0]
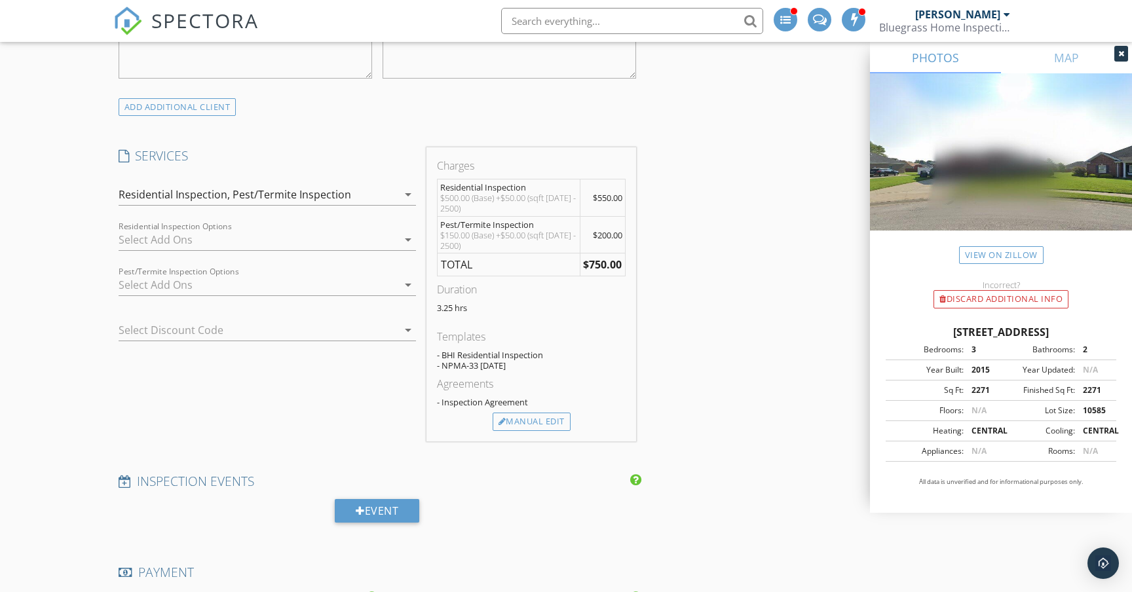
type textarea "Client is worried the roof and gutters still have hail damage and has not been …"
click at [403, 193] on icon "arrow_drop_down" at bounding box center [408, 195] width 16 height 16
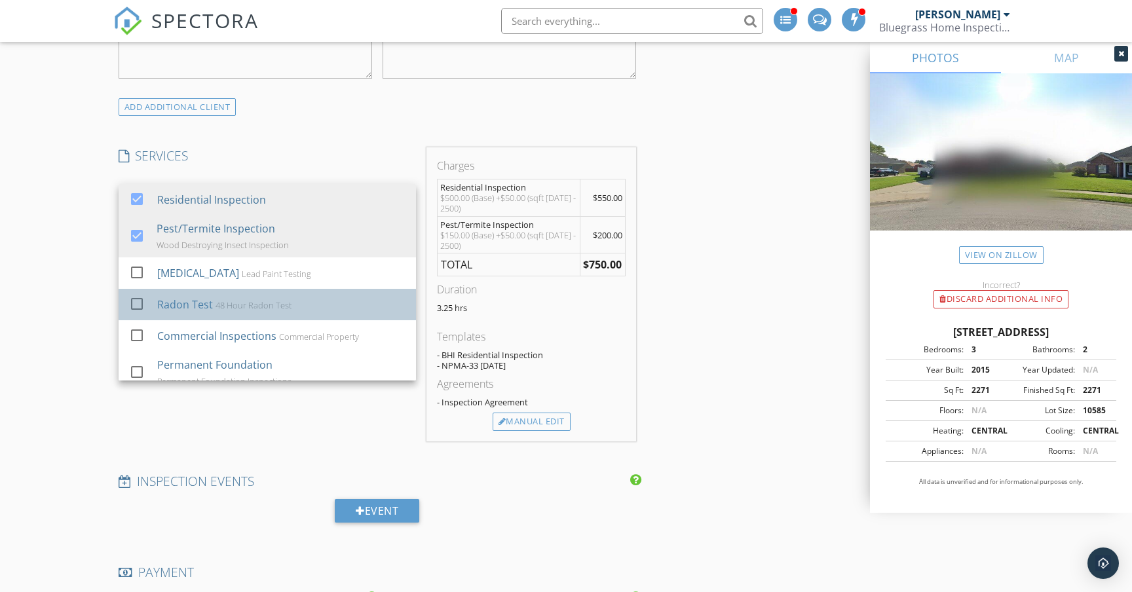
click at [315, 304] on div "Radon Test 48 Hour Radon Test" at bounding box center [281, 305] width 248 height 26
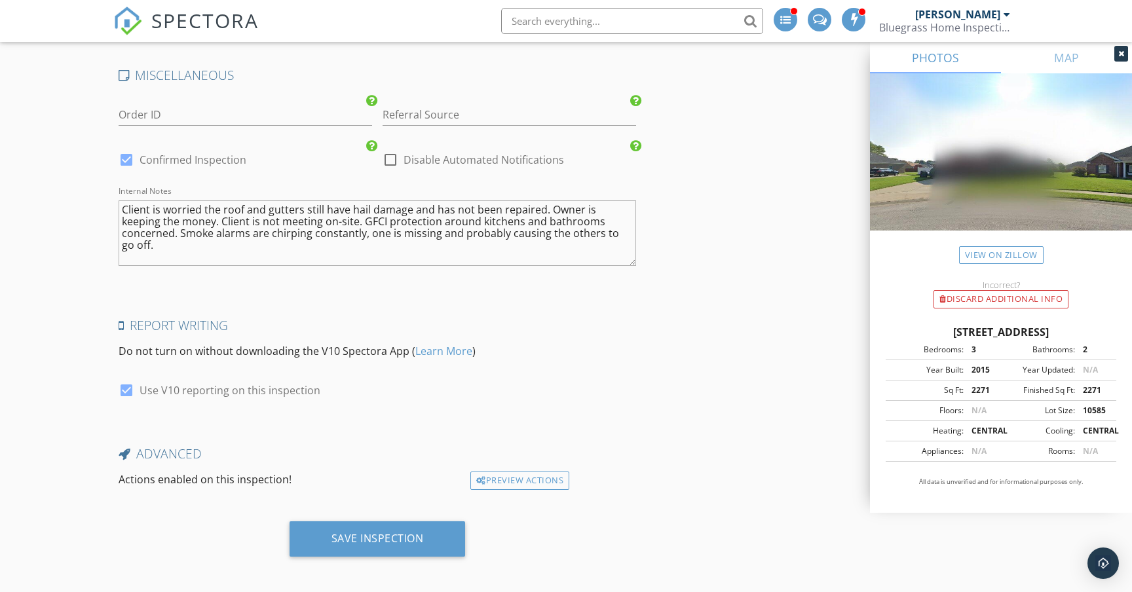
scroll to position [2489, 0]
click at [391, 535] on div "Save Inspection" at bounding box center [378, 539] width 92 height 13
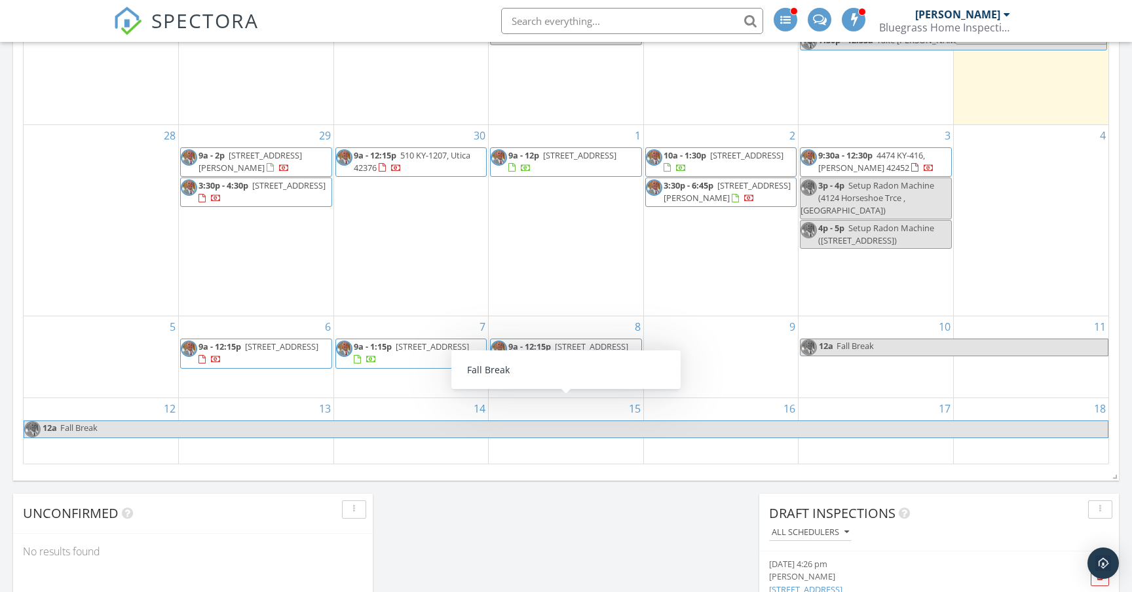
scroll to position [743, 0]
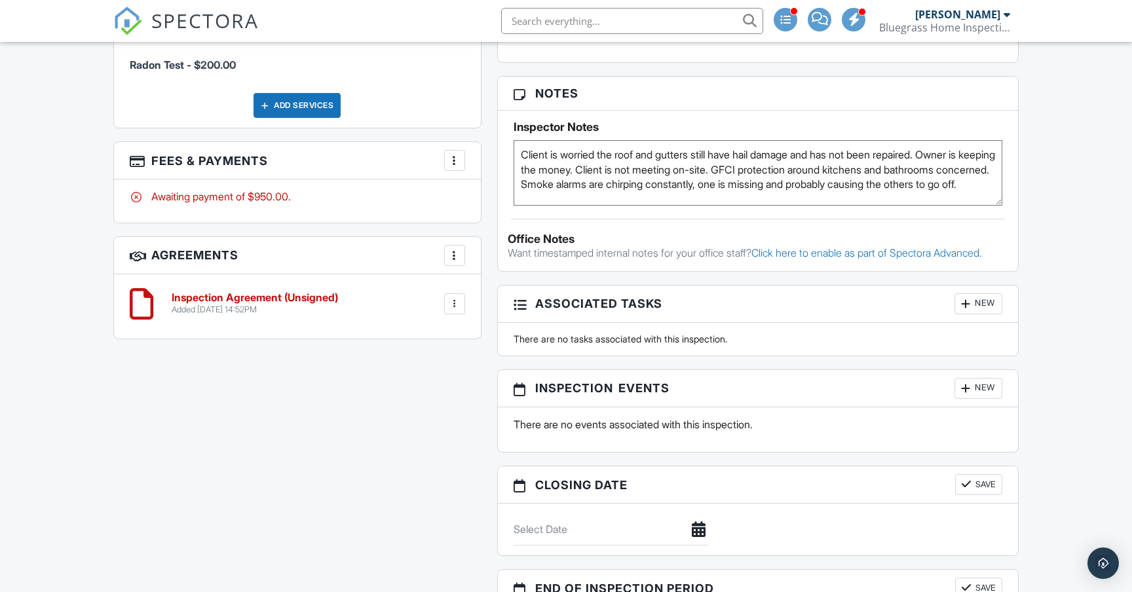
scroll to position [1025, 0]
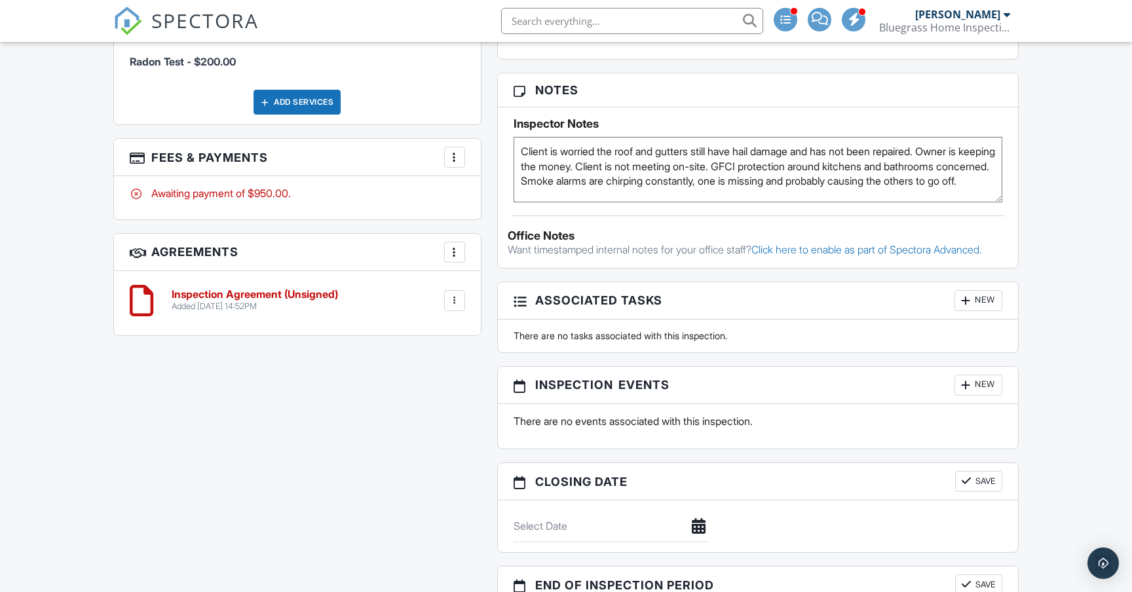
click at [982, 396] on div "New" at bounding box center [979, 385] width 48 height 21
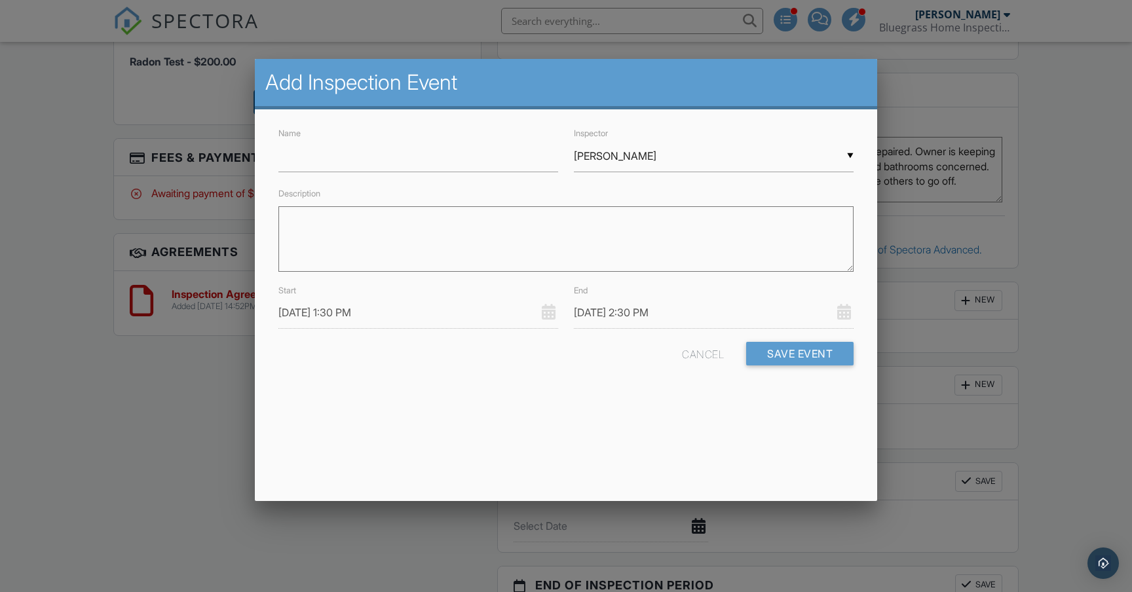
click at [355, 310] on input "[DATE] 1:30 PM" at bounding box center [418, 313] width 280 height 32
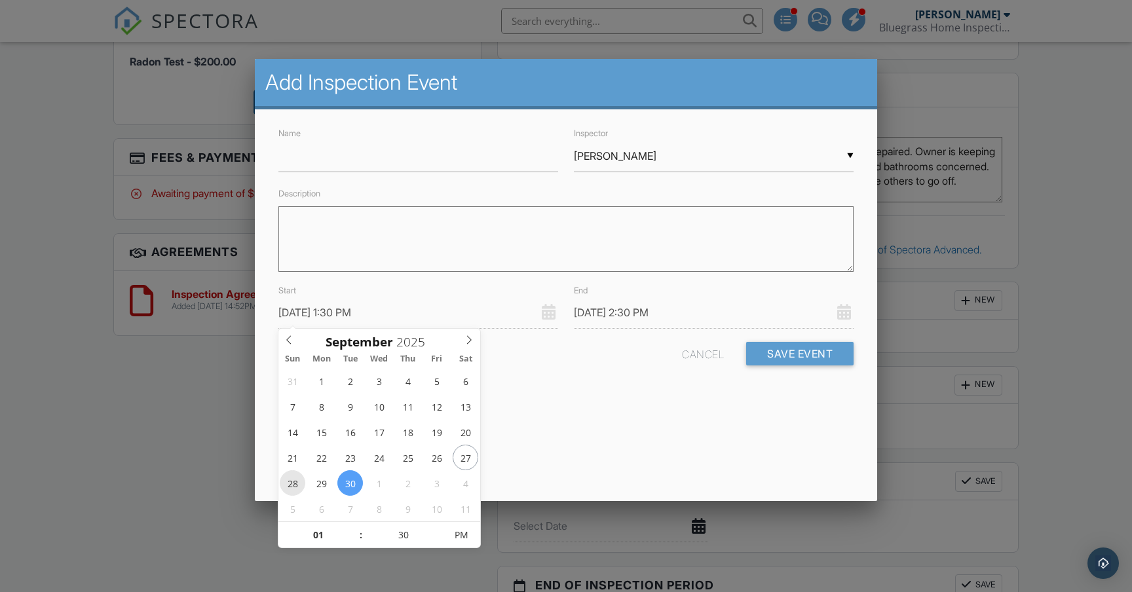
type input "[DATE] 1:30 PM"
type input "[DATE] 2:30 PM"
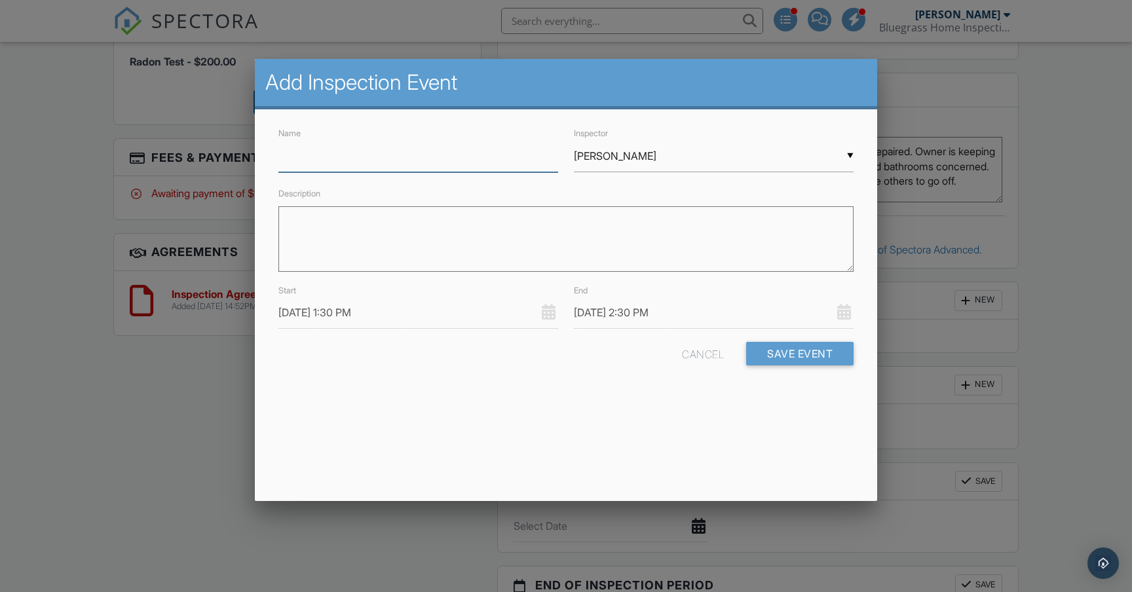
click at [307, 163] on input "Name" at bounding box center [418, 156] width 280 height 32
type input "Setup Radon Machine"
click at [376, 313] on input "[DATE] 1:30 PM" at bounding box center [418, 313] width 280 height 32
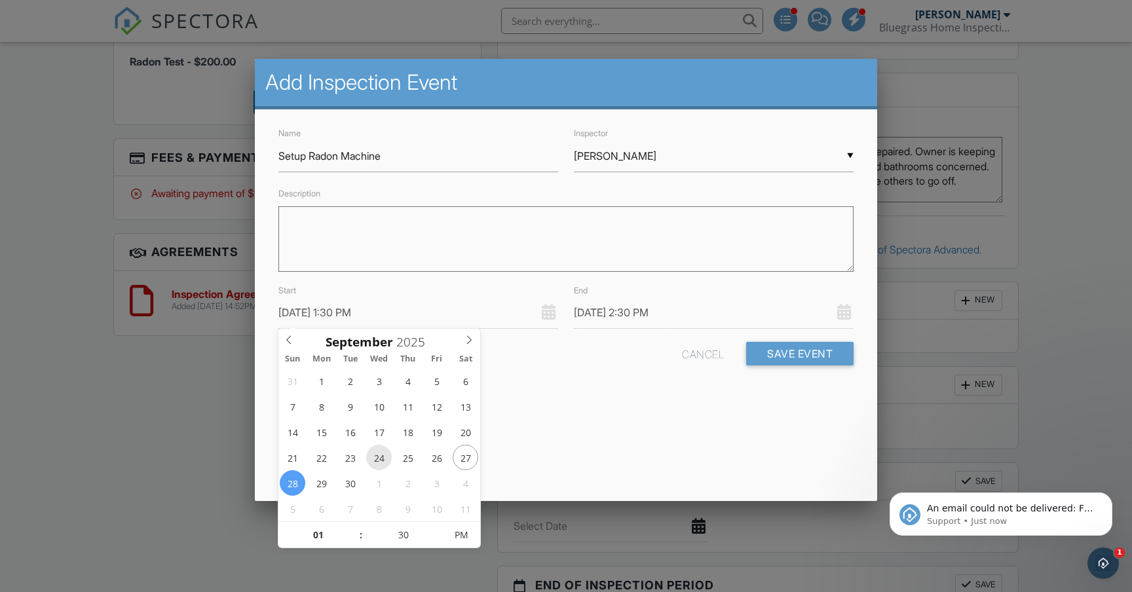
scroll to position [0, 0]
type input "[DATE] 2:30 PM"
type input "02"
click at [355, 530] on span at bounding box center [354, 528] width 9 height 13
type input "09/28/2025 3:30 PM"
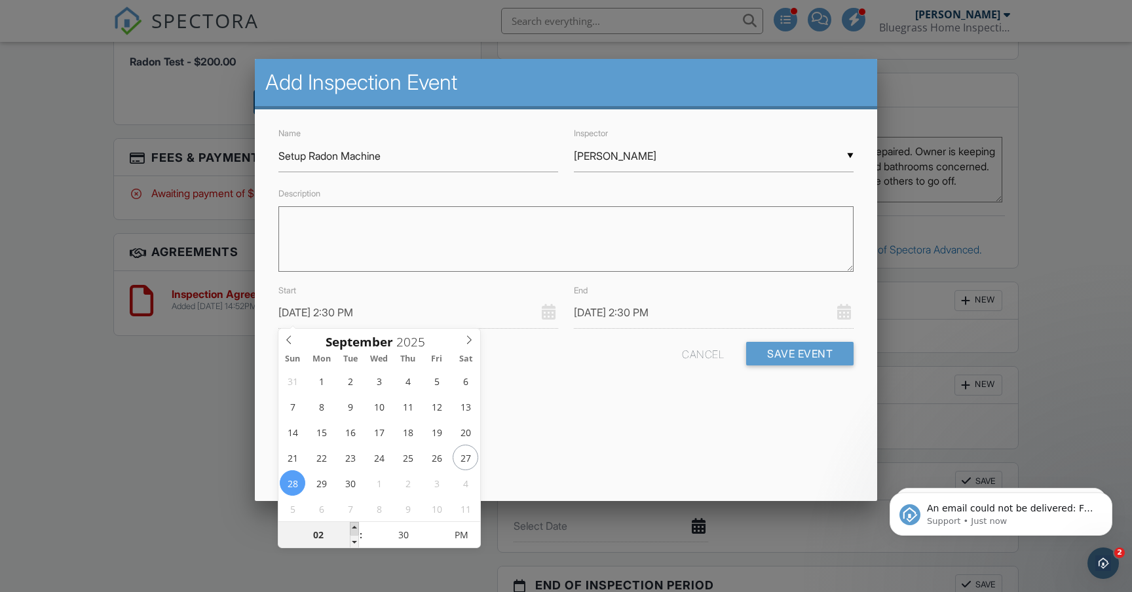
type input "03"
click at [355, 530] on span at bounding box center [354, 528] width 9 height 13
type input "09/28/2025 4:30 PM"
type input "04"
click at [355, 530] on span at bounding box center [354, 528] width 9 height 13
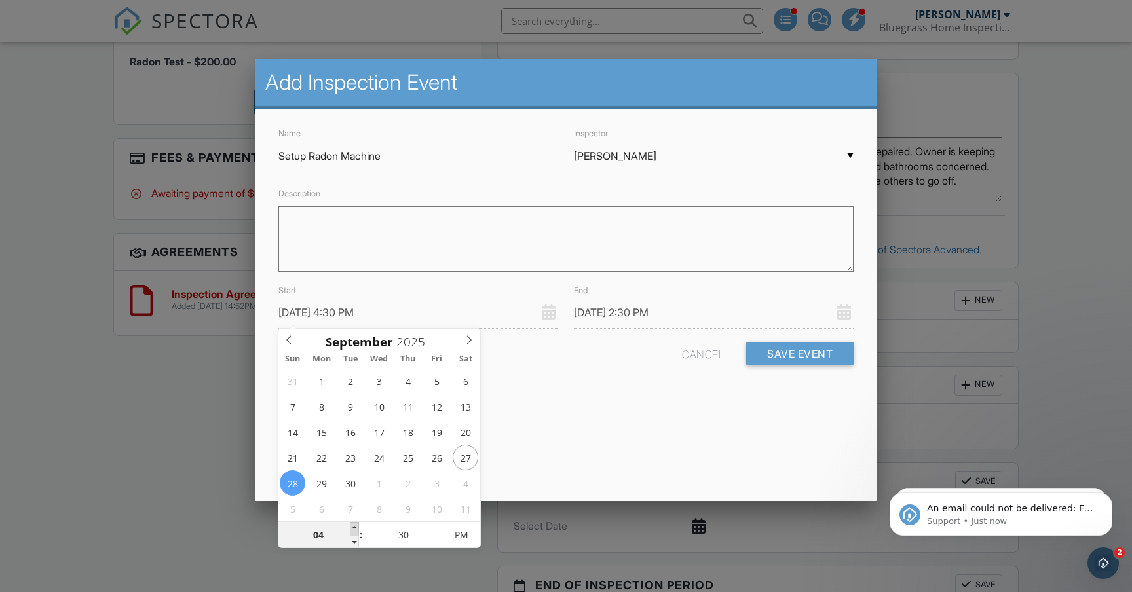
type input "09/28/2025 5:30 PM"
type input "05"
click at [355, 530] on span at bounding box center [354, 528] width 9 height 13
type input "09/28/2025 6:30 PM"
type input "06"
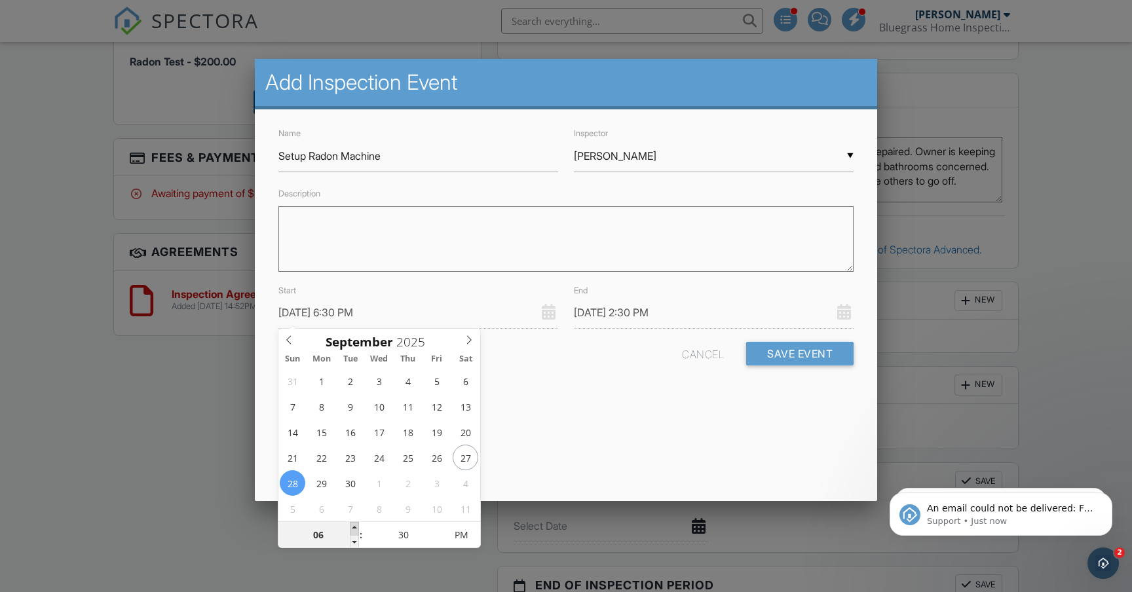
click at [355, 530] on span at bounding box center [354, 528] width 9 height 13
type input "09/28/2025 7:30 PM"
type input "07"
click at [355, 530] on span at bounding box center [354, 528] width 9 height 13
type input "09/28/2025 8:30 PM"
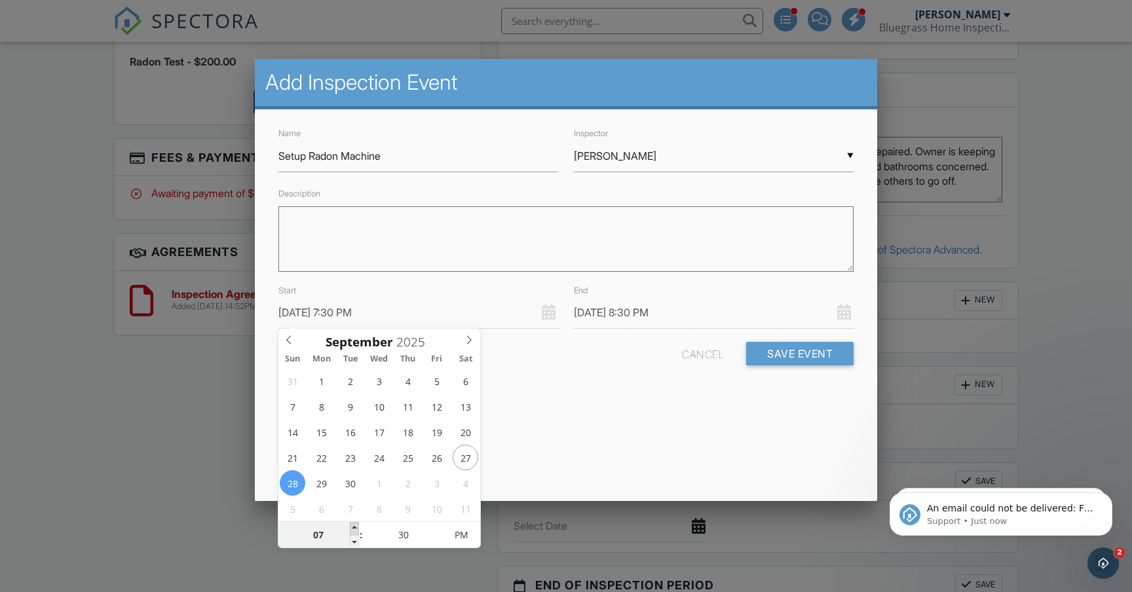
type input "09/28/2025 8:30 PM"
type input "08"
click at [355, 530] on span at bounding box center [354, 528] width 9 height 13
type input "09/28/2025 9:30 PM"
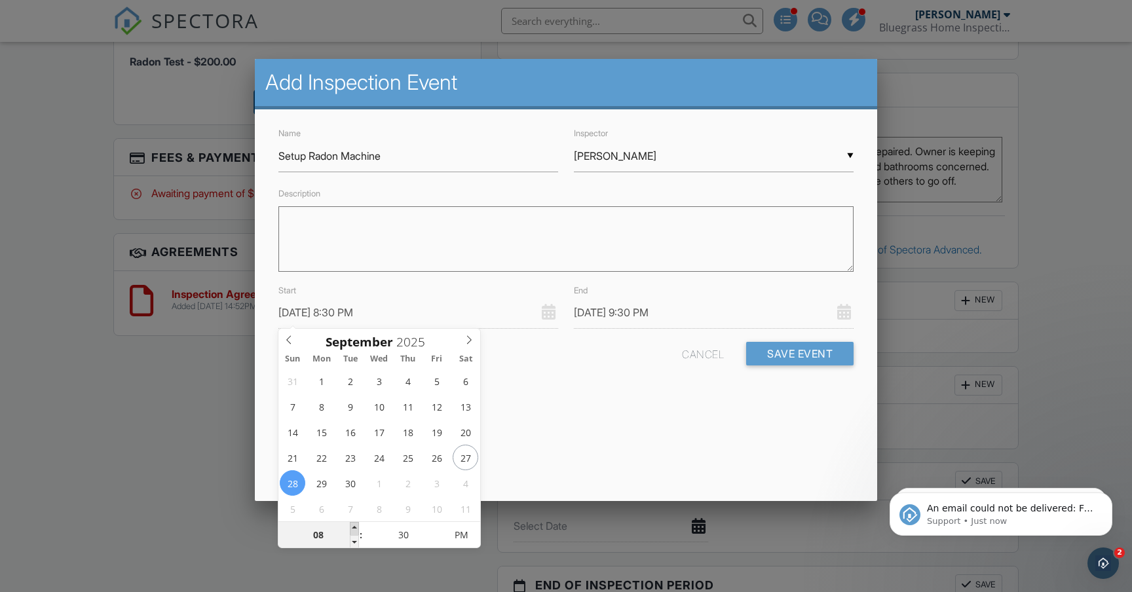
type input "09"
click at [355, 530] on span at bounding box center [354, 528] width 9 height 13
type input "09/28/2025 10:30 PM"
type input "[DATE] 9:30 AM"
click at [659, 316] on input "09/28/2025 10:30 AM" at bounding box center [714, 313] width 280 height 32
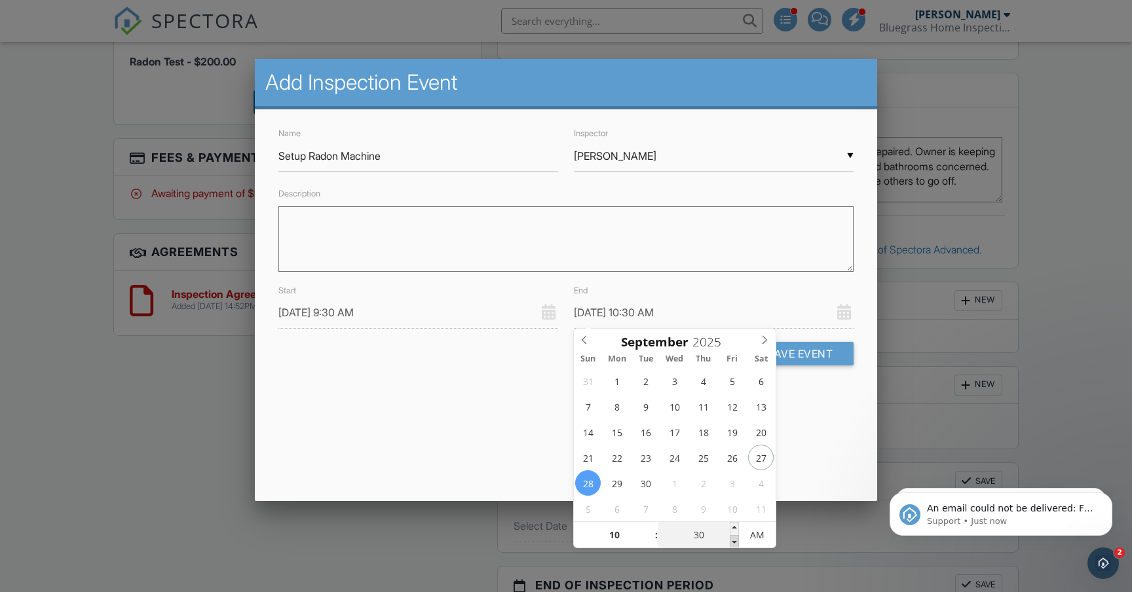
type input "09/28/2025 10:25 AM"
type input "25"
click at [735, 541] on span at bounding box center [734, 541] width 9 height 13
type input "09/28/2025 10:20 AM"
type input "20"
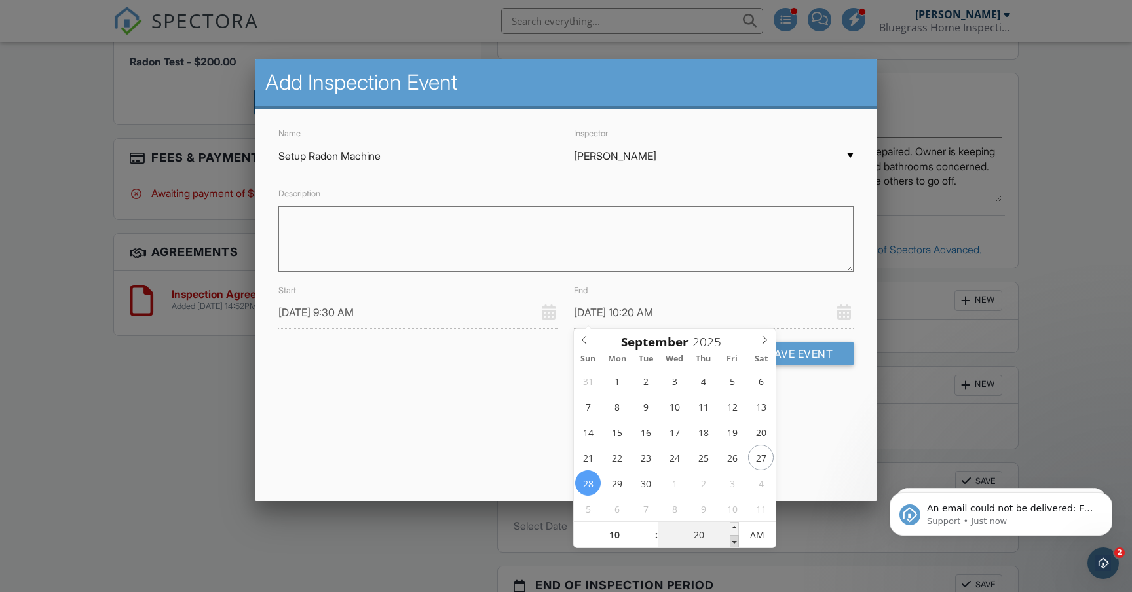
click at [735, 541] on span at bounding box center [734, 541] width 9 height 13
type input "09/28/2025 10:15 AM"
type input "15"
click at [735, 541] on span at bounding box center [734, 541] width 9 height 13
type input "09/28/2025 10:10 AM"
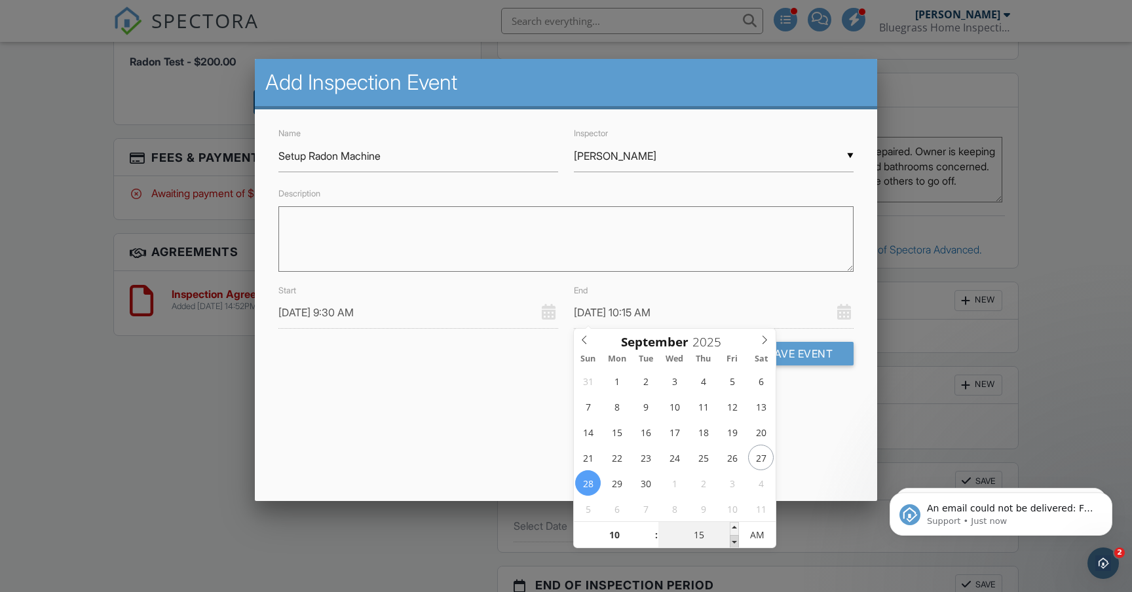
type input "10"
click at [735, 541] on span at bounding box center [734, 541] width 9 height 13
type input "09/28/2025 10:05 AM"
type input "05"
click at [735, 541] on span at bounding box center [734, 541] width 9 height 13
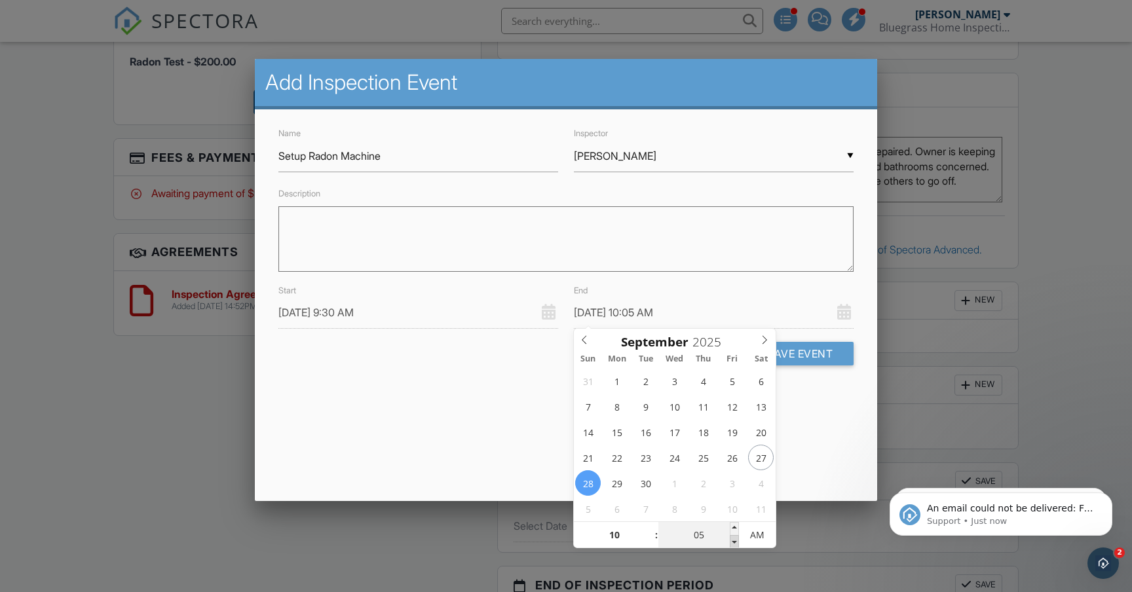
type input "[DATE] 10:00 AM"
type input "00"
click at [735, 541] on span at bounding box center [734, 541] width 9 height 13
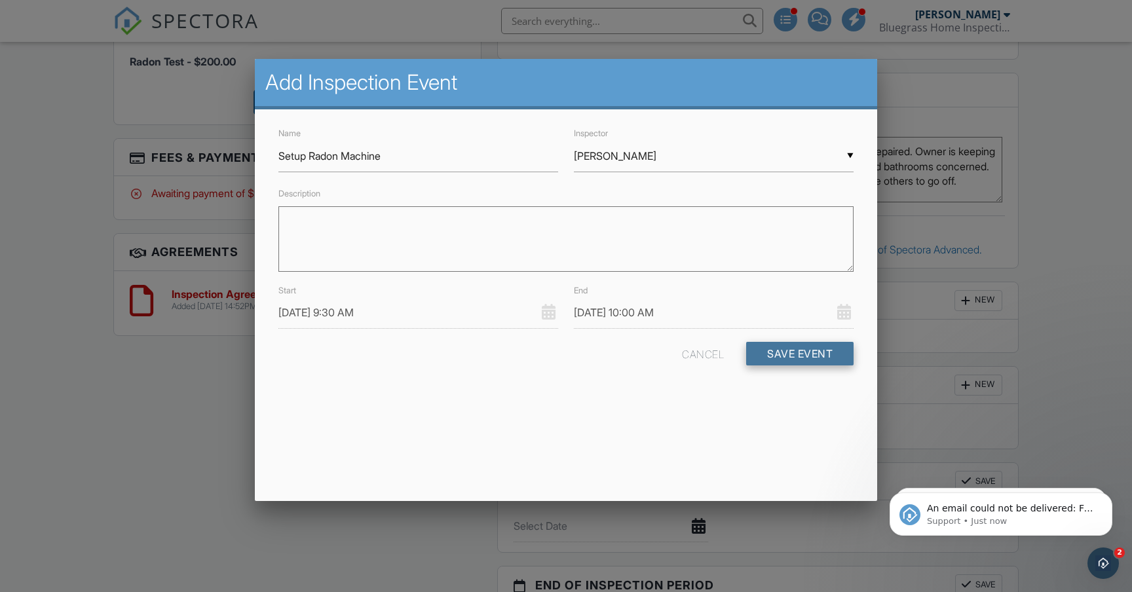
click at [811, 356] on button "Save Event" at bounding box center [799, 354] width 107 height 24
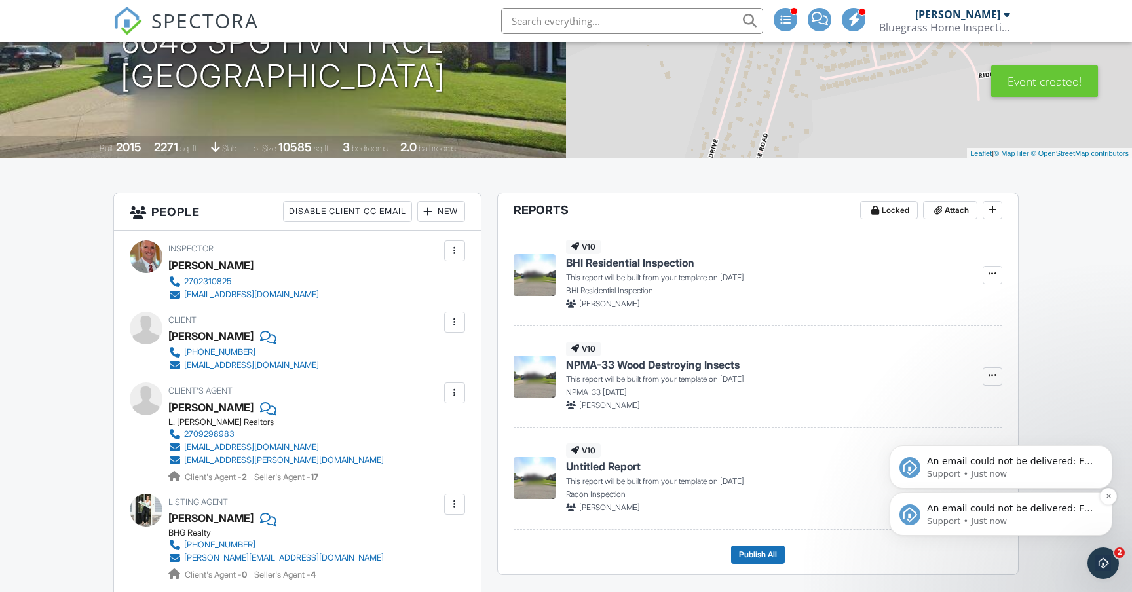
click at [1023, 518] on p "Support • Just now" at bounding box center [1011, 522] width 169 height 12
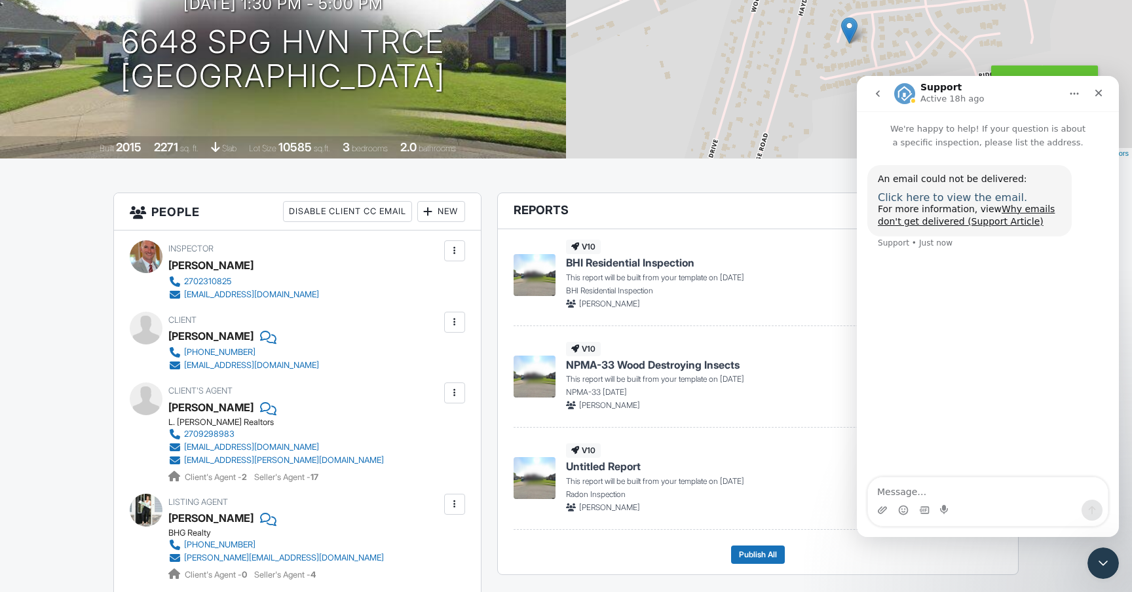
click at [976, 197] on span "Click here to view the email." at bounding box center [952, 197] width 149 height 12
click at [452, 318] on div at bounding box center [454, 322] width 13 height 13
click at [412, 360] on li "Edit" at bounding box center [424, 362] width 67 height 33
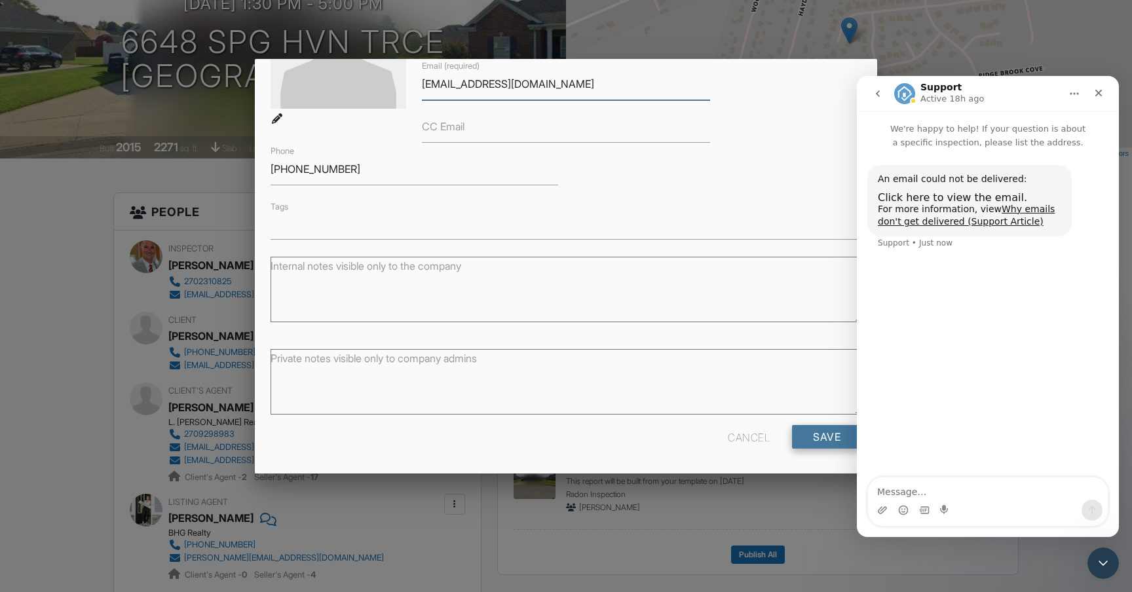
scroll to position [152, 0]
type input "darleneprovence1717@gmail.com"
click at [818, 434] on input "Save" at bounding box center [826, 438] width 69 height 24
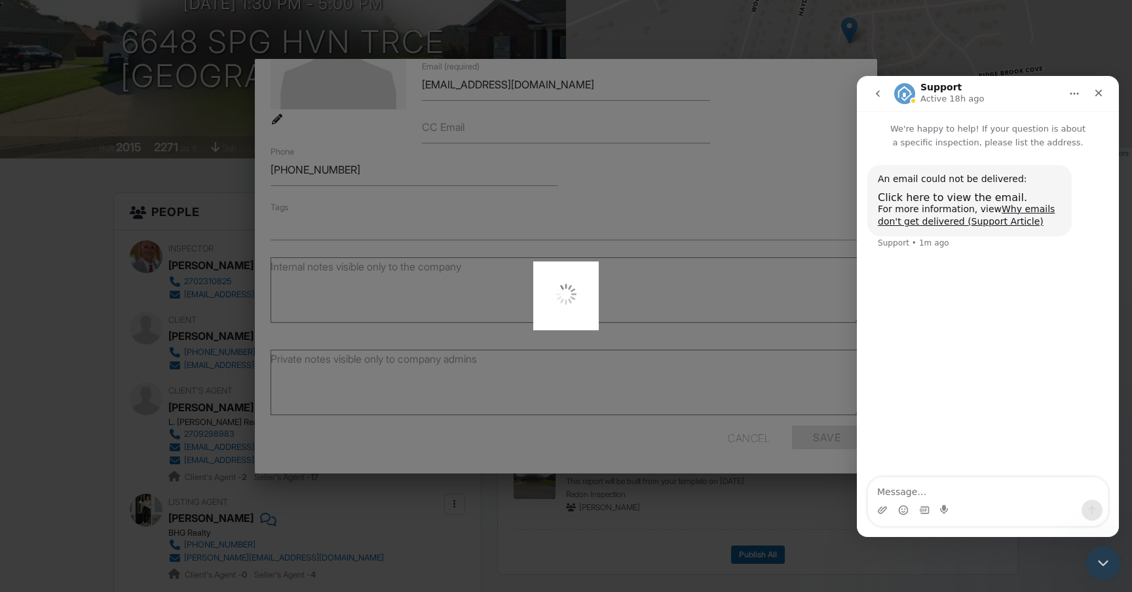
click at [1100, 564] on icon "Close Intercom Messenger" at bounding box center [1102, 562] width 16 height 16
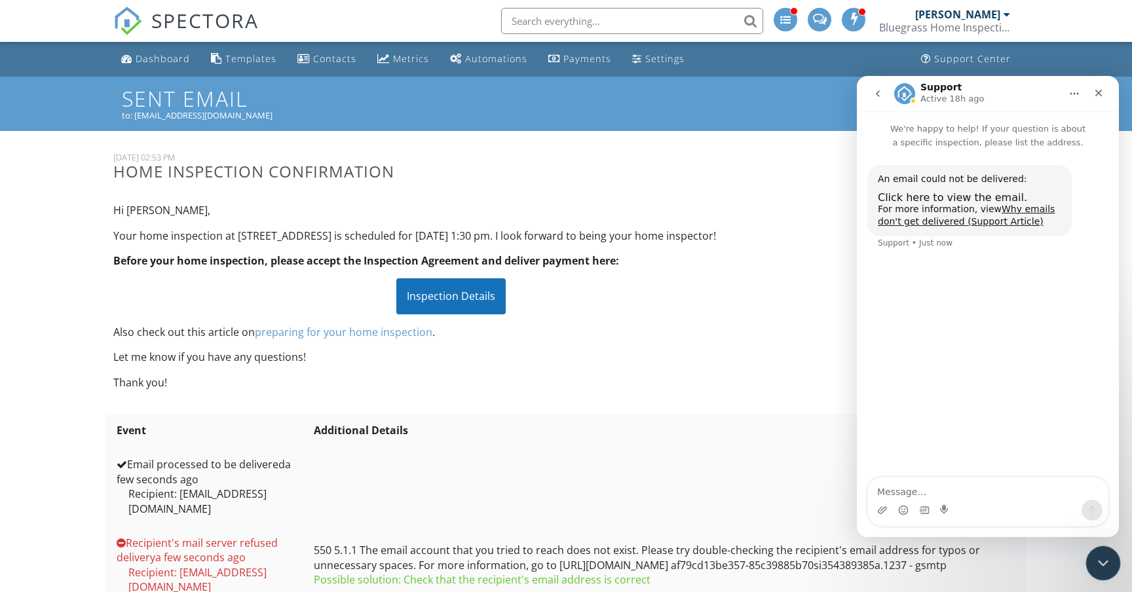
click at [1103, 560] on icon "Close Intercom Messenger" at bounding box center [1102, 562] width 16 height 16
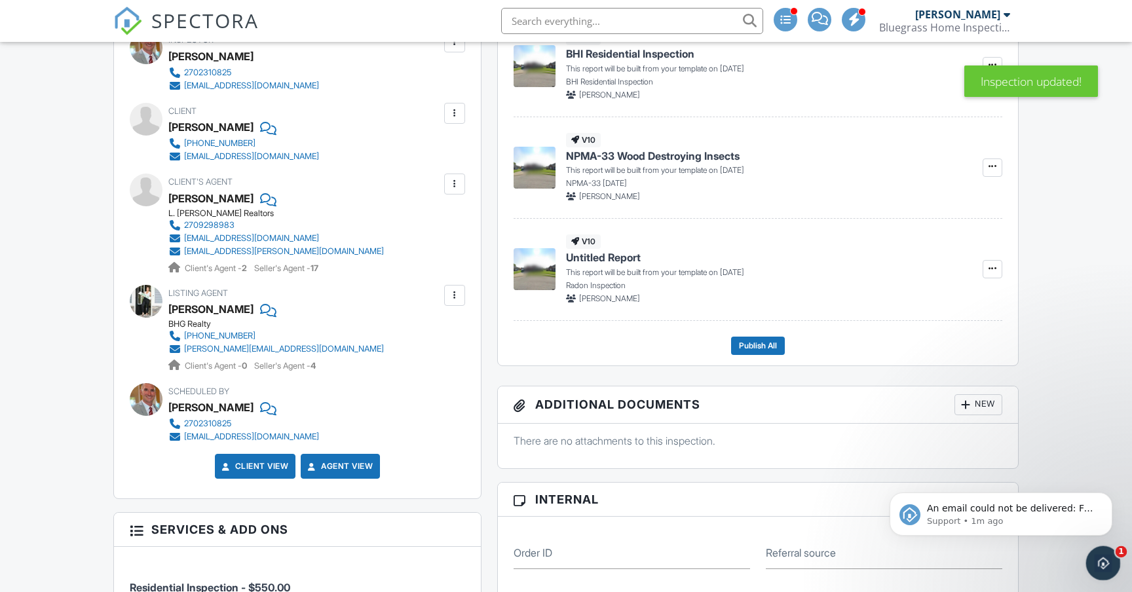
click at [1108, 563] on icon "Open Intercom Messenger" at bounding box center [1102, 562] width 22 height 22
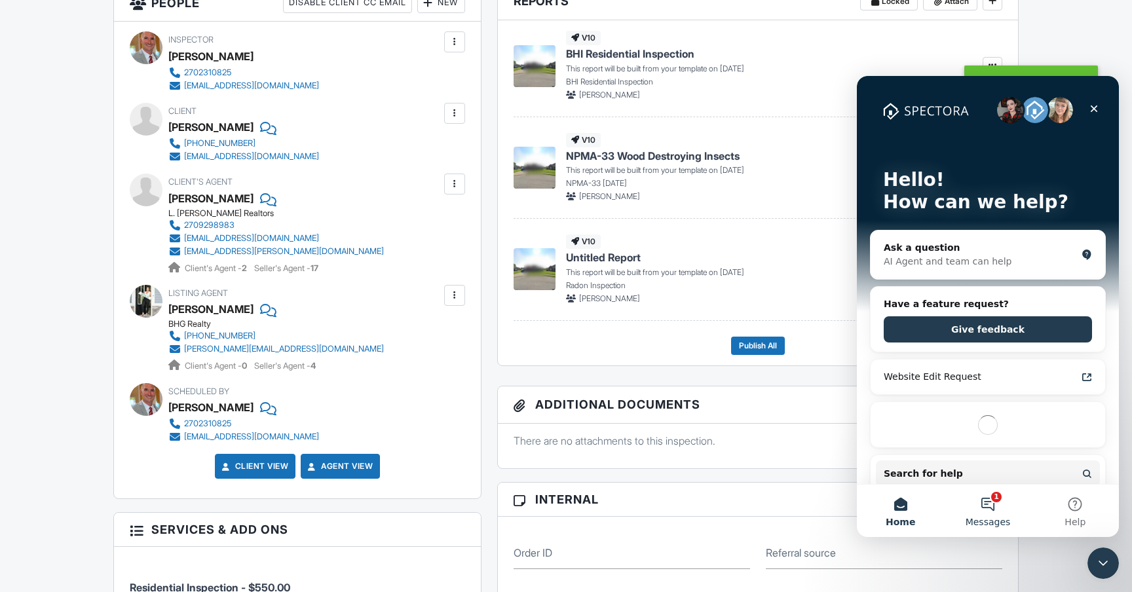
click at [988, 501] on button "1 Messages" at bounding box center [987, 511] width 87 height 52
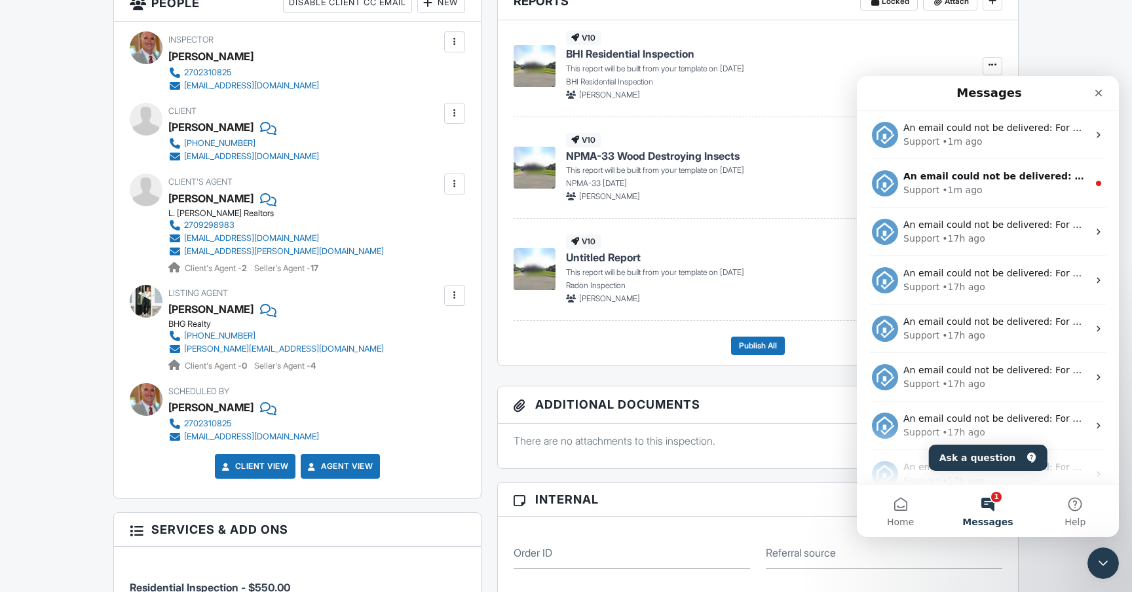
click at [990, 507] on button "1 Messages" at bounding box center [987, 511] width 87 height 52
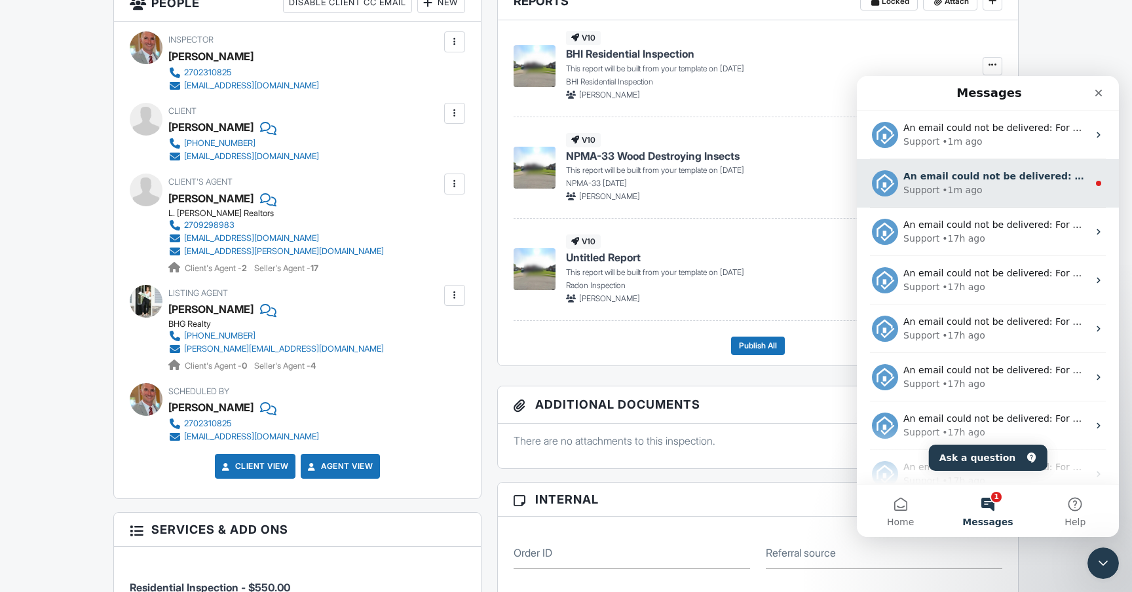
click at [1033, 192] on div "Support • 1m ago" at bounding box center [996, 190] width 185 height 14
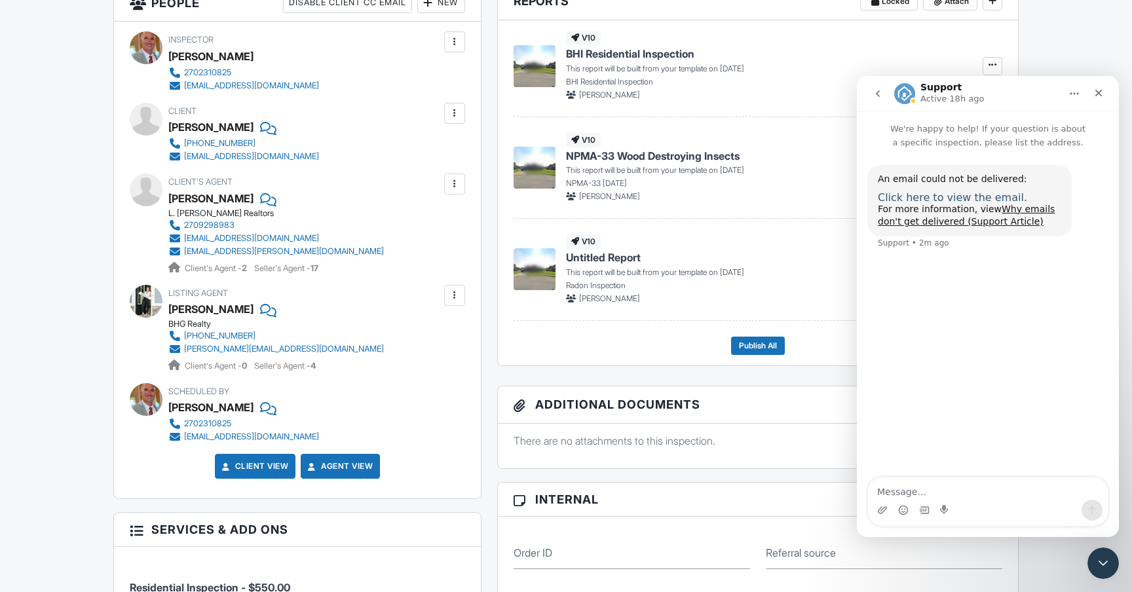
click at [968, 197] on span "Click here to view the email." at bounding box center [952, 197] width 149 height 12
click at [1107, 565] on icon "Close Intercom Messenger" at bounding box center [1102, 562] width 16 height 16
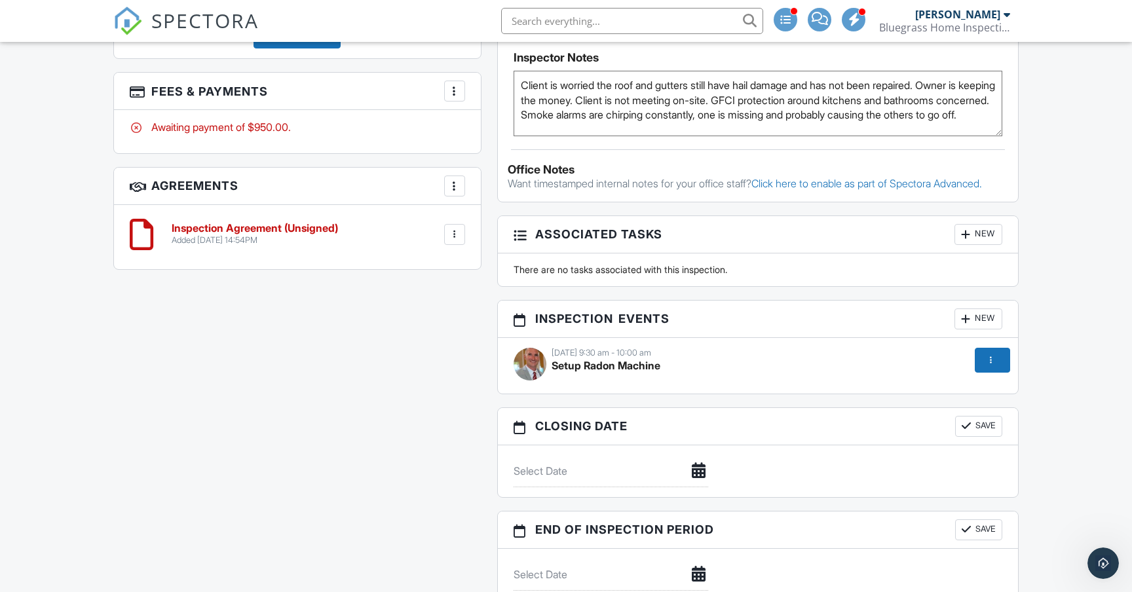
scroll to position [1092, 0]
click at [682, 128] on textarea "Client is worried the roof and gutters still have hail damage and has not been …" at bounding box center [758, 104] width 489 height 66
type textarea "Client is worried the roof and gutters still have hail damage and has not been …"
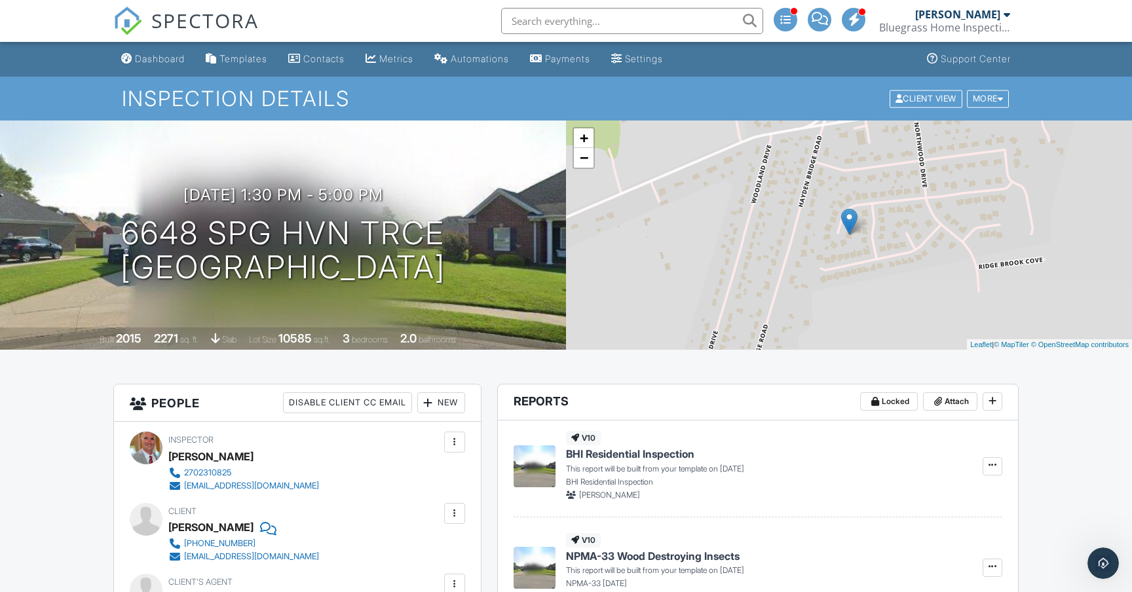
scroll to position [0, 0]
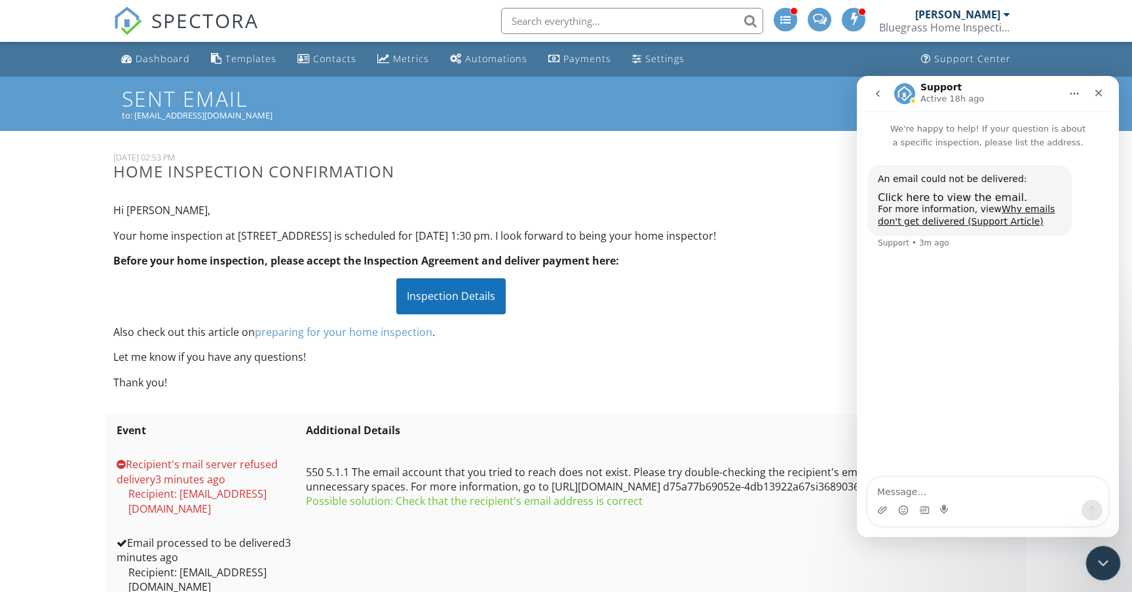
click at [1103, 557] on icon "Close Intercom Messenger" at bounding box center [1102, 562] width 16 height 16
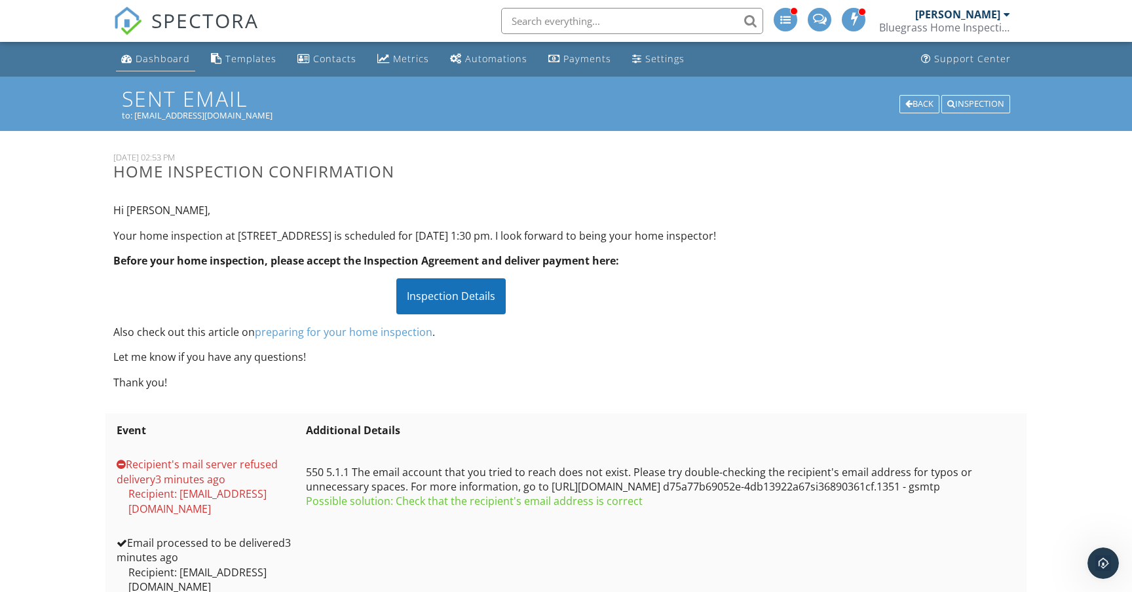
click at [149, 60] on div "Dashboard" at bounding box center [163, 58] width 54 height 12
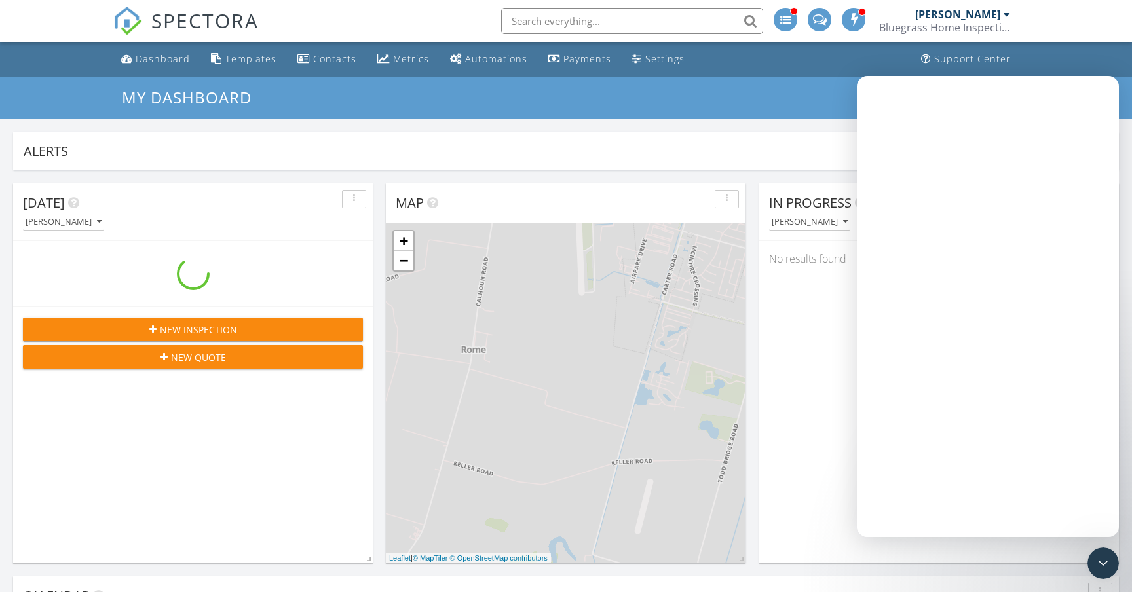
scroll to position [1193, 1133]
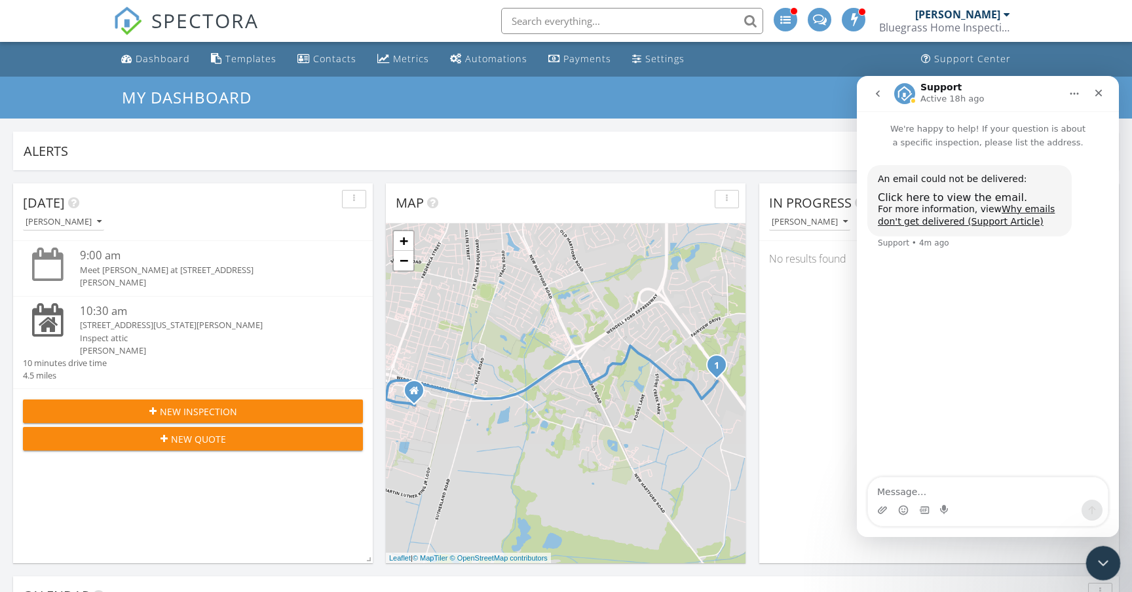
click at [1100, 566] on icon "Close Intercom Messenger" at bounding box center [1102, 562] width 16 height 16
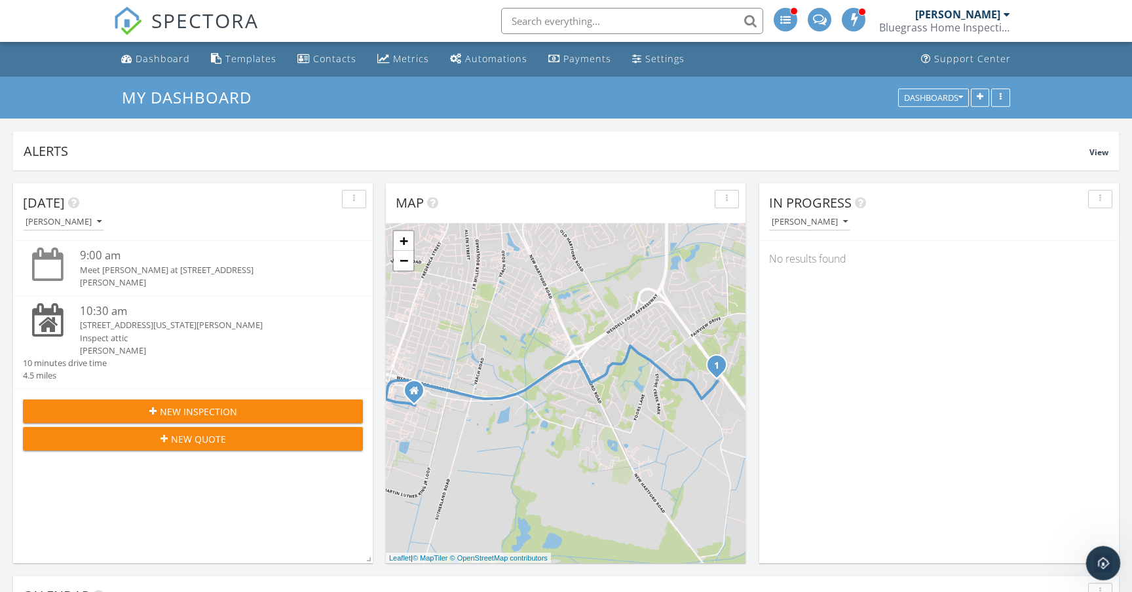
scroll to position [0, 0]
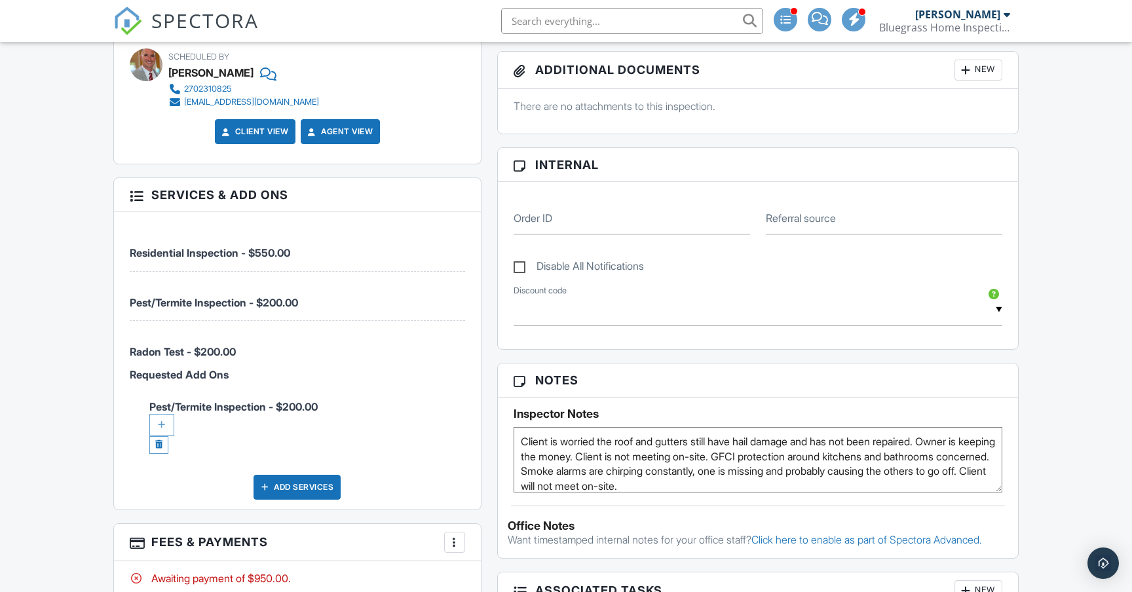
scroll to position [738, 0]
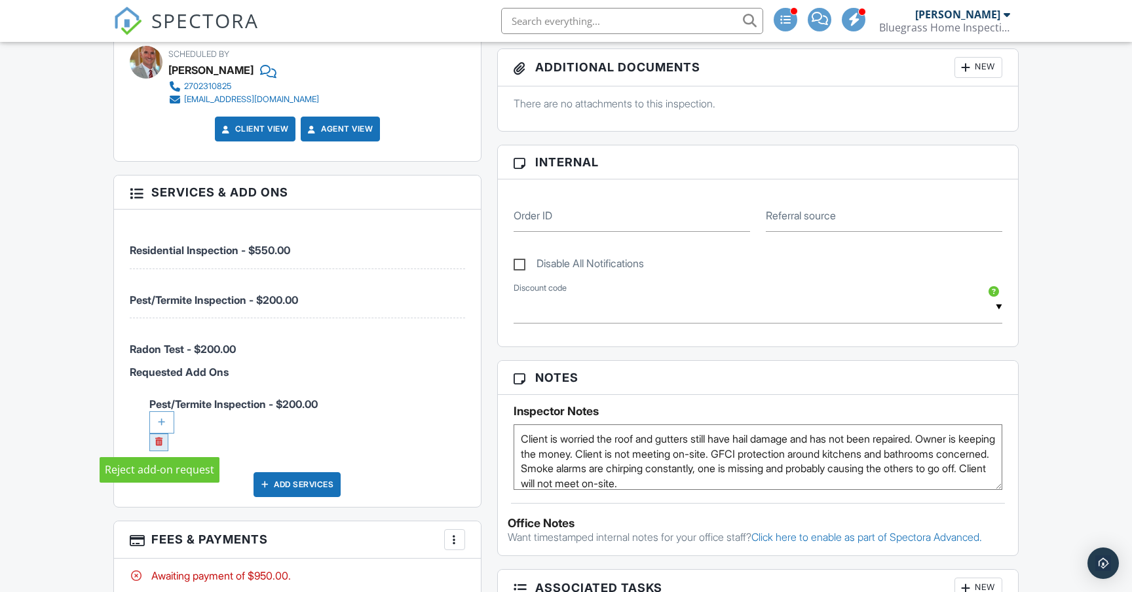
click at [159, 442] on link at bounding box center [158, 443] width 19 height 18
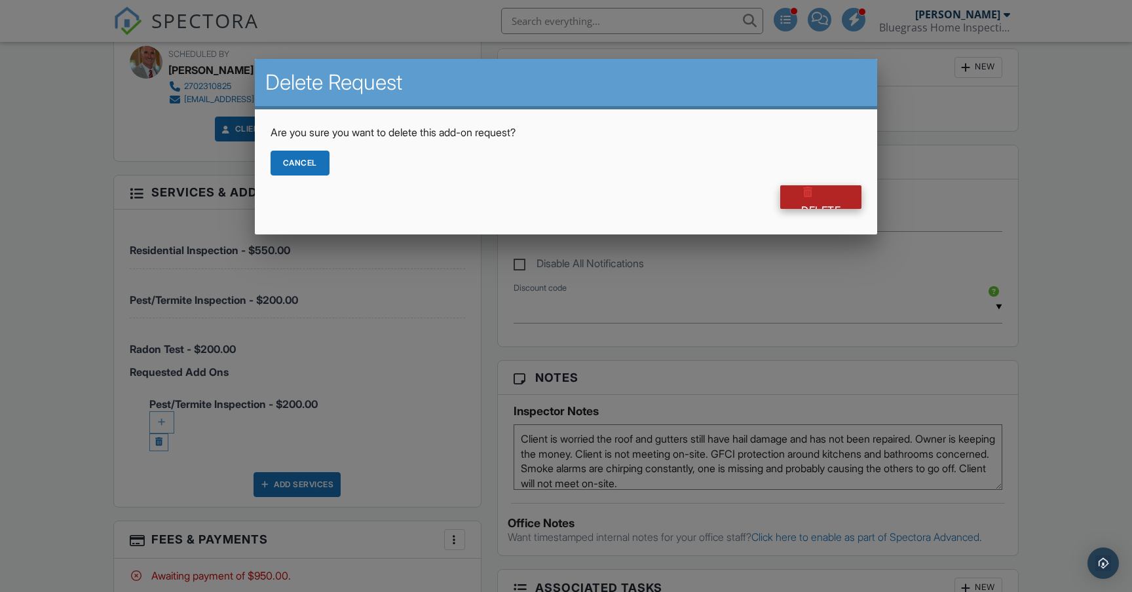
click at [812, 195] on div at bounding box center [807, 191] width 13 height 13
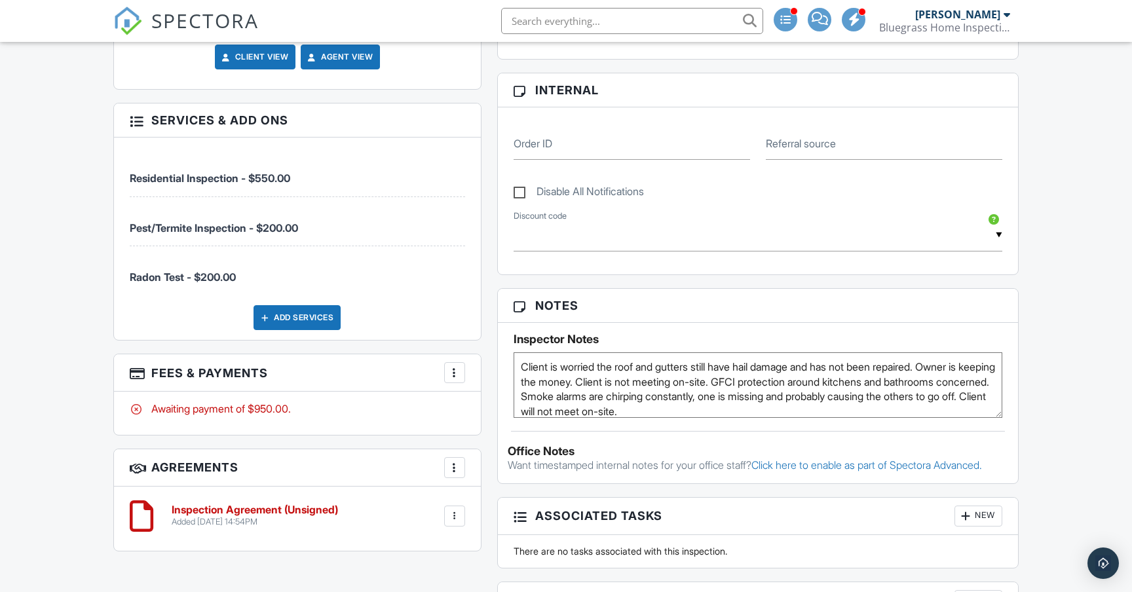
scroll to position [824, 0]
